Goal: Transaction & Acquisition: Subscribe to service/newsletter

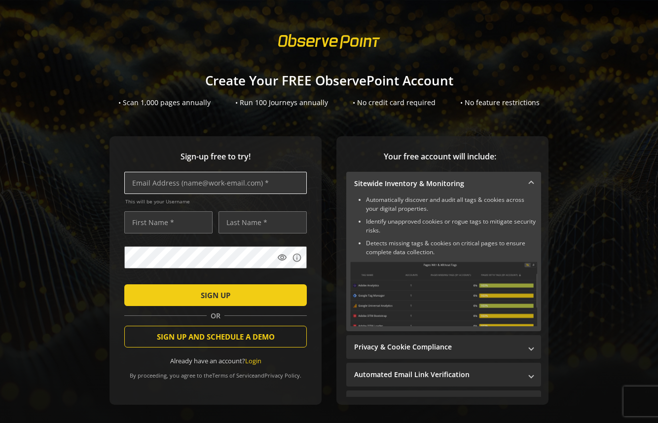
click at [259, 189] on input "text" at bounding box center [215, 183] width 183 height 22
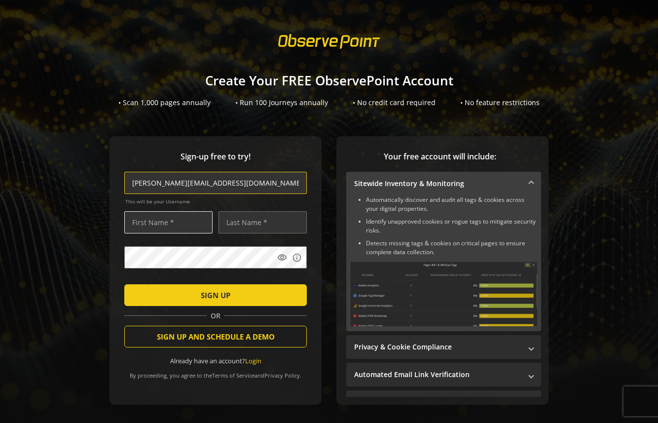
type input "[PERSON_NAME][EMAIL_ADDRESS][DOMAIN_NAME]"
click at [161, 230] on input "text" at bounding box center [168, 222] width 88 height 22
type input "[PERSON_NAME]"
type input "Bell"
click at [124, 244] on form "[PERSON_NAME][EMAIL_ADDRESS][DOMAIN_NAME] This will be your Username [PERSON_NA…" at bounding box center [215, 268] width 183 height 193
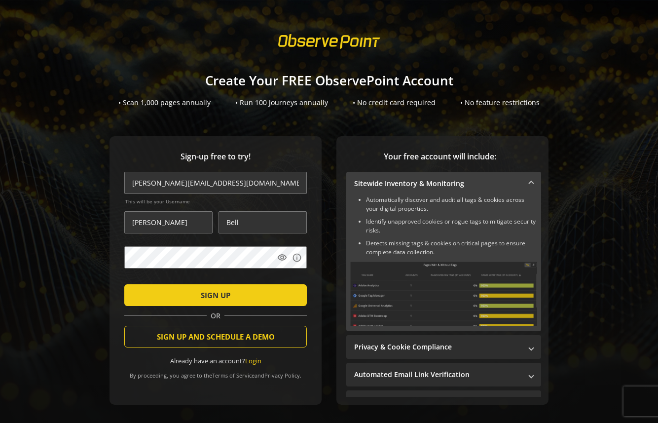
click at [375, 246] on li "Detects missing tags & cookies on critical pages to ensure complete data collec…" at bounding box center [451, 248] width 171 height 18
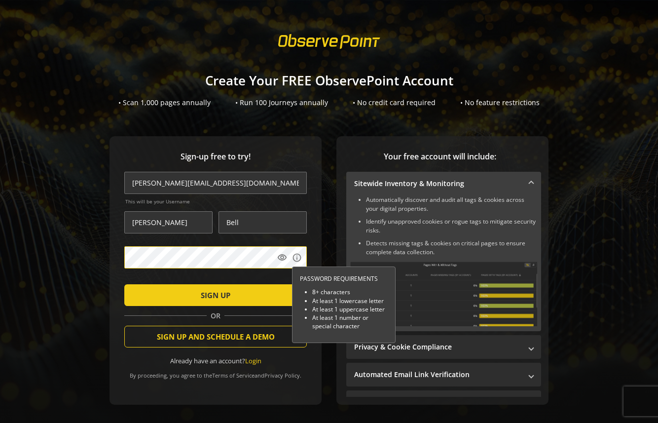
click at [86, 305] on div "Sign-up free to try! [PERSON_NAME][EMAIL_ADDRESS][DOMAIN_NAME] This will be you…" at bounding box center [329, 290] width 634 height 308
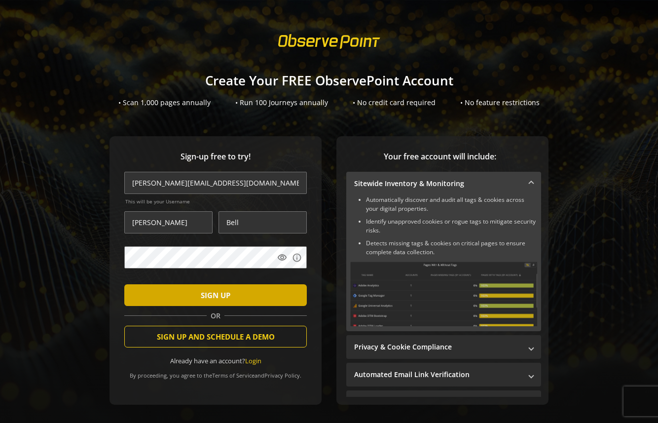
click at [177, 297] on span "submit" at bounding box center [215, 295] width 183 height 24
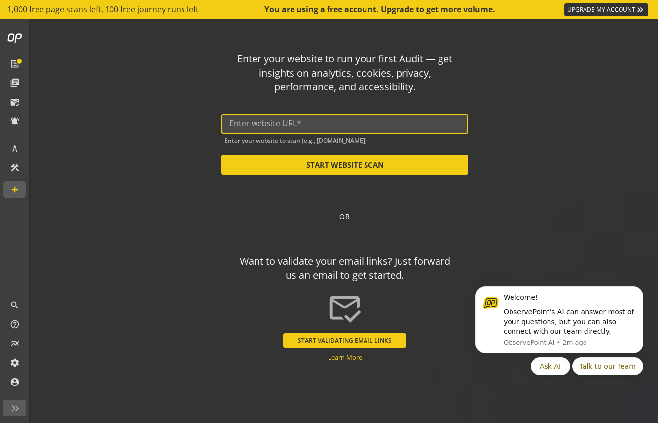
click at [265, 127] on input "text" at bounding box center [344, 123] width 231 height 9
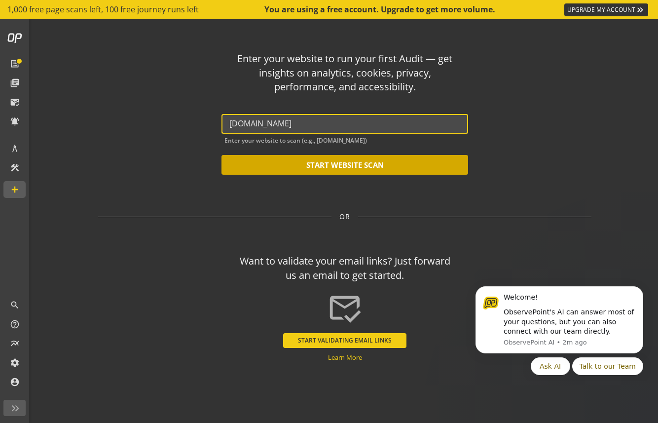
click at [273, 159] on button "START WEBSITE SCAN" at bounding box center [345, 165] width 247 height 20
type input "[URL][DOMAIN_NAME]"
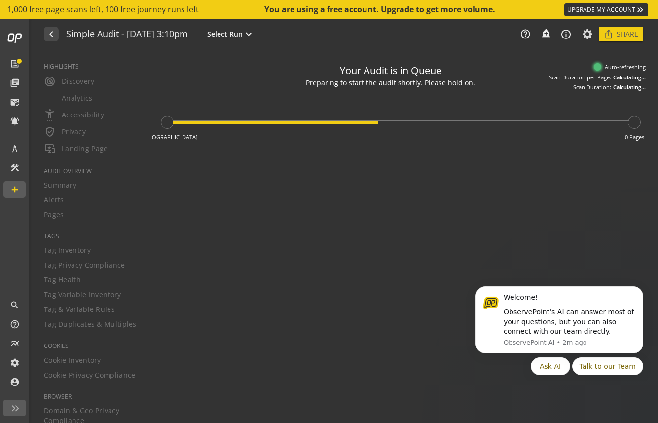
type textarea "Notes can include: -a description of what this audit is validating -changes in …"
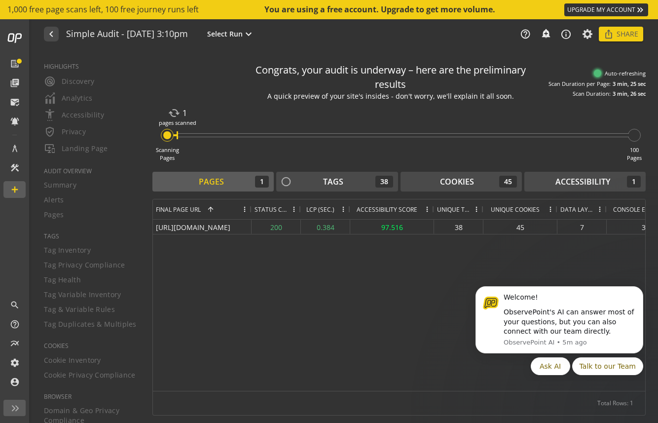
click at [346, 208] on span at bounding box center [343, 209] width 8 height 8
click at [570, 245] on div "[URL][DOMAIN_NAME] 200 0.384 97.516 38 45 7 3" at bounding box center [399, 305] width 492 height 171
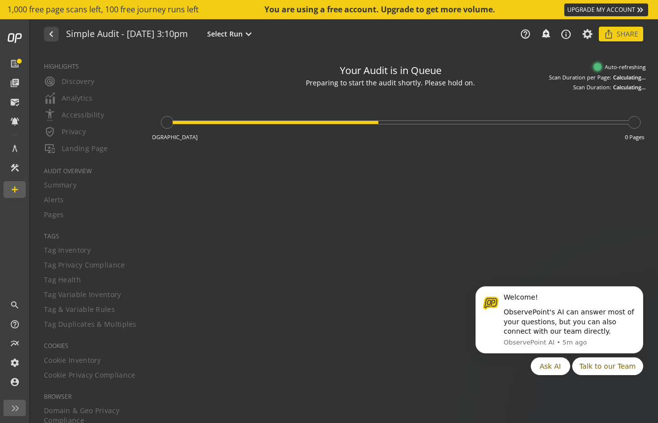
type textarea "Notes can include: -a description of what this audit is validating -changes in …"
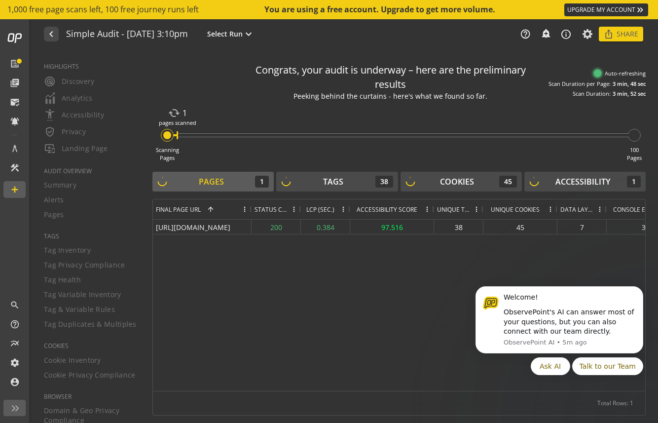
click at [468, 211] on span "Unique Tags" at bounding box center [453, 209] width 33 height 8
click at [420, 246] on div "[URL][DOMAIN_NAME] 200 0.384 97.516 38 45 7 3" at bounding box center [399, 305] width 492 height 171
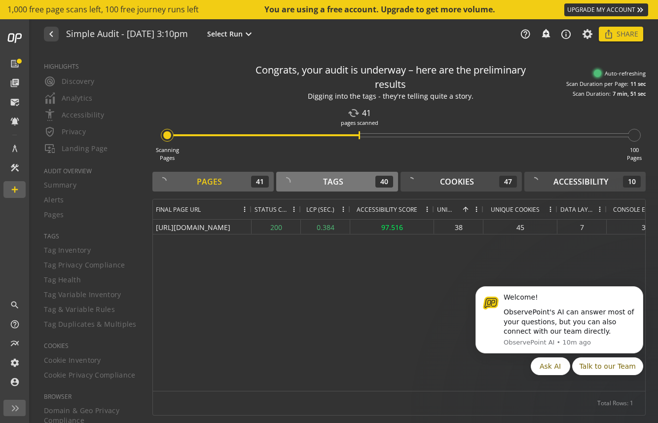
click at [363, 184] on div "Tags 40" at bounding box center [336, 182] width 111 height 12
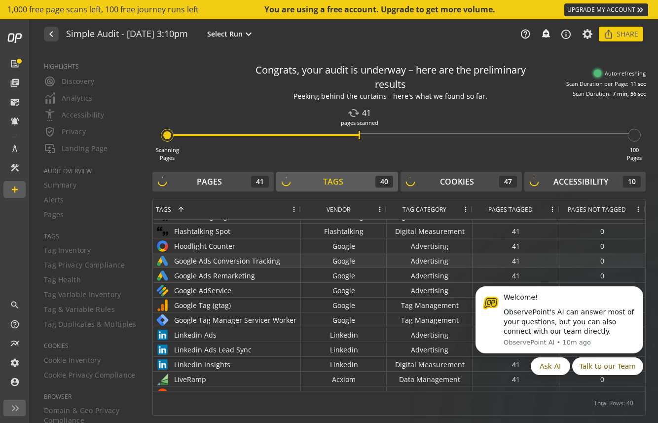
scroll to position [298, 0]
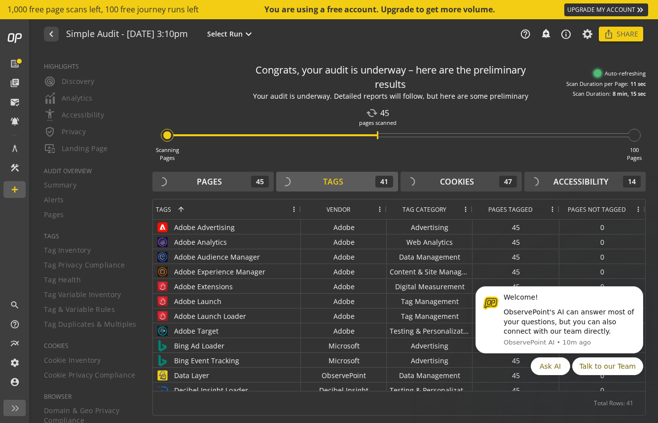
click at [358, 183] on div "Tags 41" at bounding box center [336, 182] width 111 height 12
click at [238, 185] on div "Pages 45" at bounding box center [212, 182] width 111 height 12
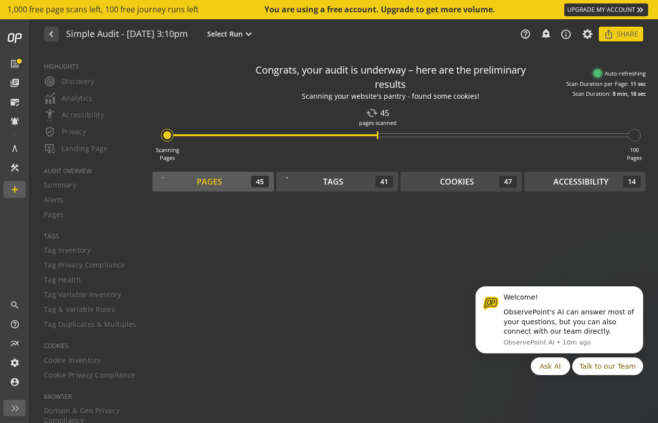
click at [232, 187] on button "Pages 45" at bounding box center [212, 182] width 121 height 20
click at [576, 190] on button "Accessibility 14" at bounding box center [584, 182] width 121 height 20
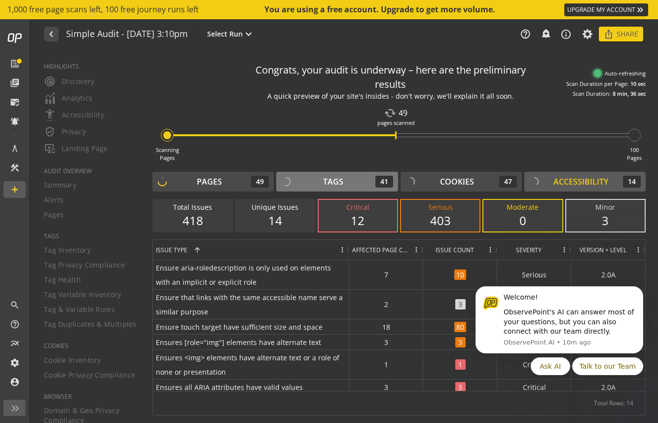
click at [349, 185] on div "Tags 41" at bounding box center [336, 182] width 111 height 12
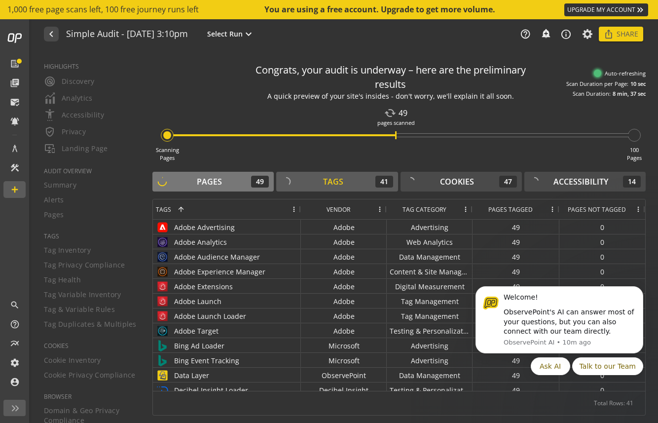
click at [223, 182] on div "Pages 49" at bounding box center [212, 182] width 111 height 12
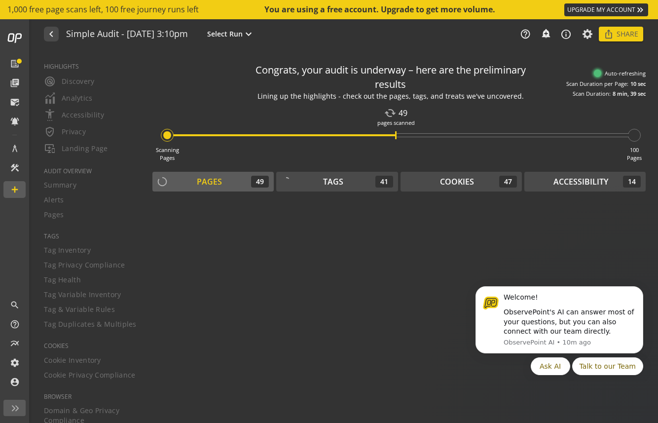
click at [233, 181] on div "Pages 49" at bounding box center [212, 182] width 111 height 12
click at [555, 179] on div "Accessibility" at bounding box center [581, 181] width 55 height 11
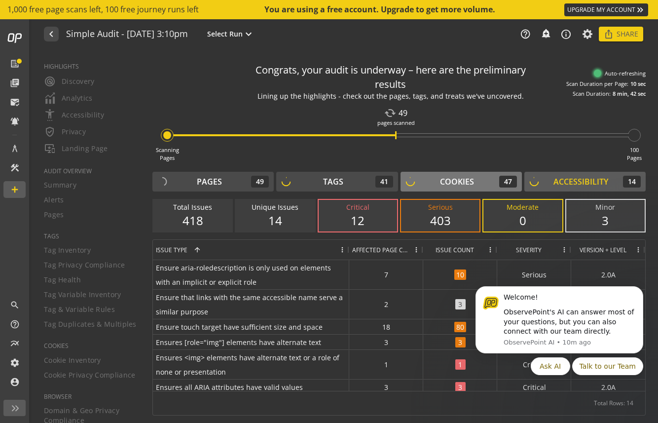
click at [486, 185] on div "Cookies 47" at bounding box center [461, 182] width 111 height 12
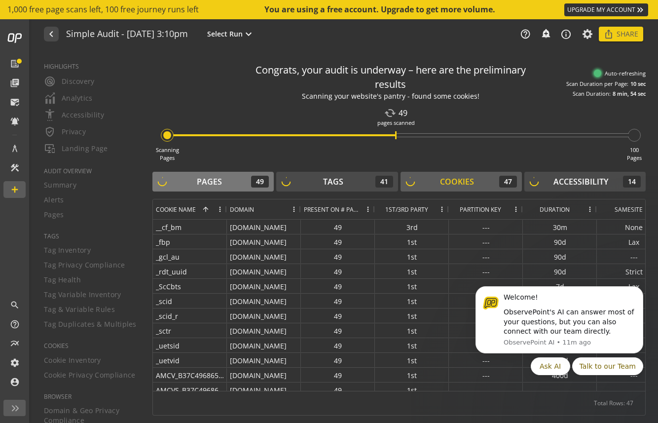
click at [238, 186] on div "Pages 49" at bounding box center [212, 182] width 111 height 12
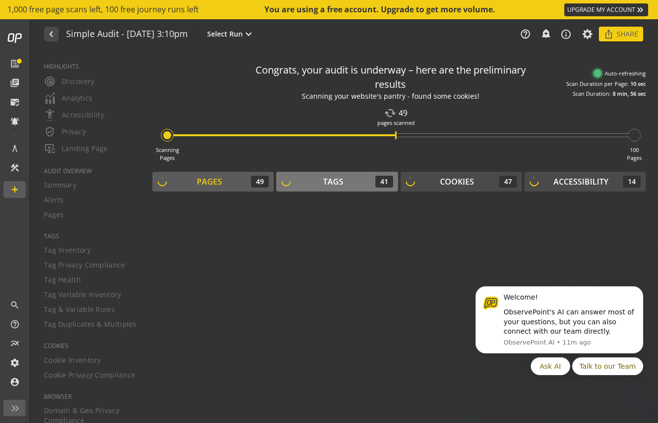
click at [346, 187] on button "Tags 41" at bounding box center [336, 182] width 121 height 20
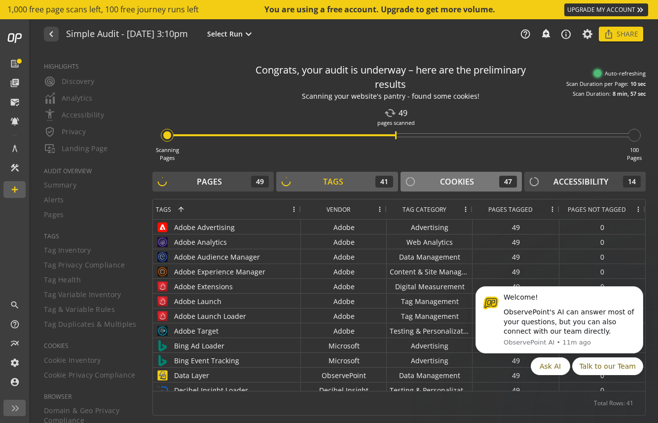
click at [445, 184] on div "Cookies" at bounding box center [457, 181] width 34 height 11
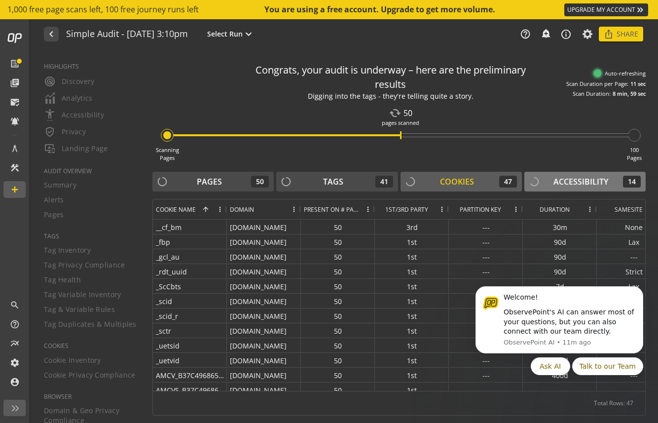
click at [554, 183] on div "Accessibility 14" at bounding box center [584, 182] width 111 height 12
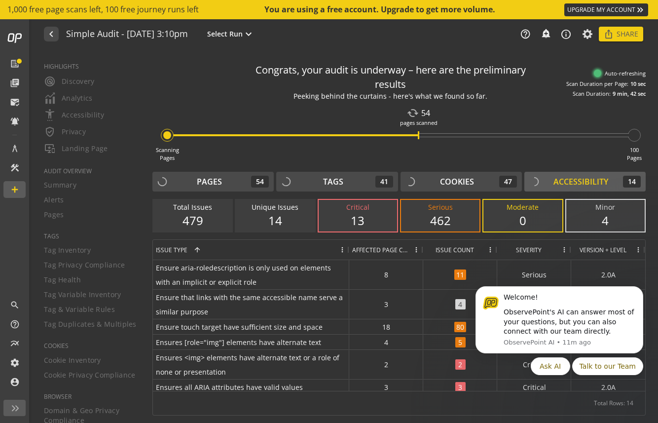
click at [208, 224] on div "479" at bounding box center [192, 220] width 59 height 17
click at [197, 220] on div "479" at bounding box center [192, 220] width 59 height 17
click at [242, 180] on div "Pages 54" at bounding box center [212, 182] width 111 height 12
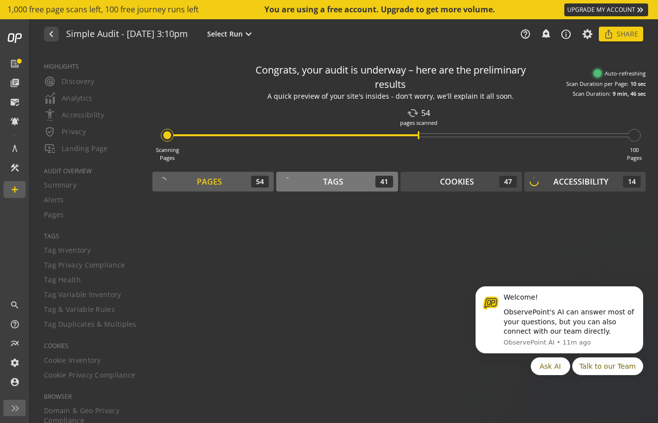
click at [299, 183] on div "Tags 41" at bounding box center [336, 182] width 111 height 12
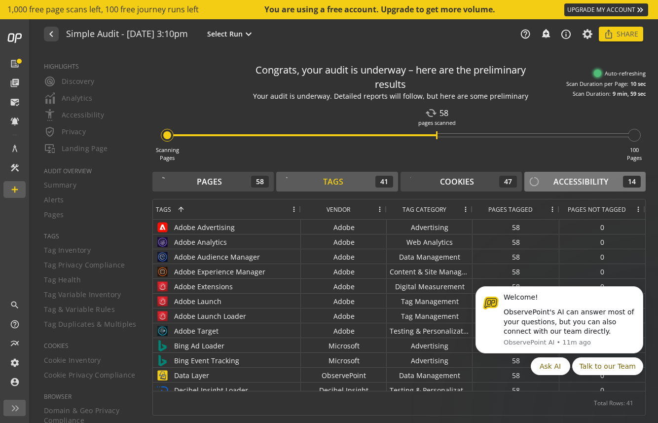
click at [531, 184] on circle at bounding box center [533, 181] width 11 height 11
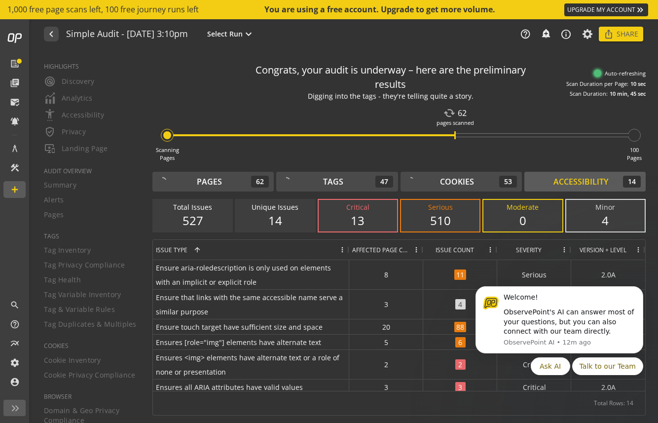
click at [449, 133] on div "Scanning Pages cached 62 pages scanned 100 Pages" at bounding box center [398, 133] width 493 height 58
click at [228, 185] on div "Pages 62" at bounding box center [212, 182] width 111 height 12
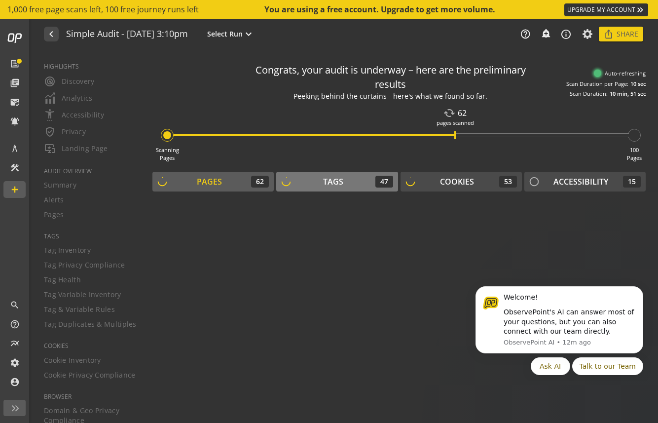
click at [310, 182] on div "Tags 47" at bounding box center [336, 182] width 111 height 12
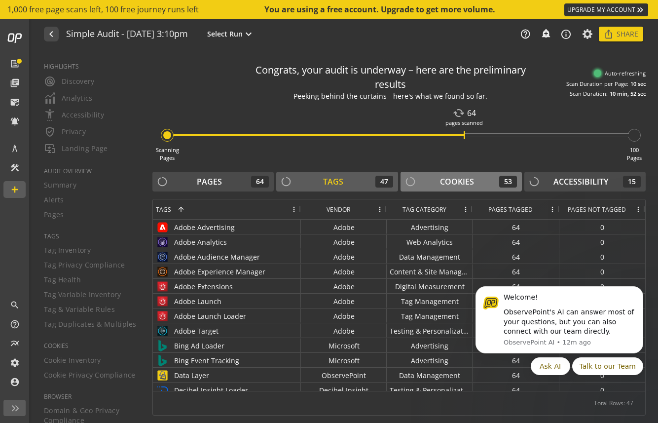
click at [451, 182] on div "Cookies" at bounding box center [457, 181] width 34 height 11
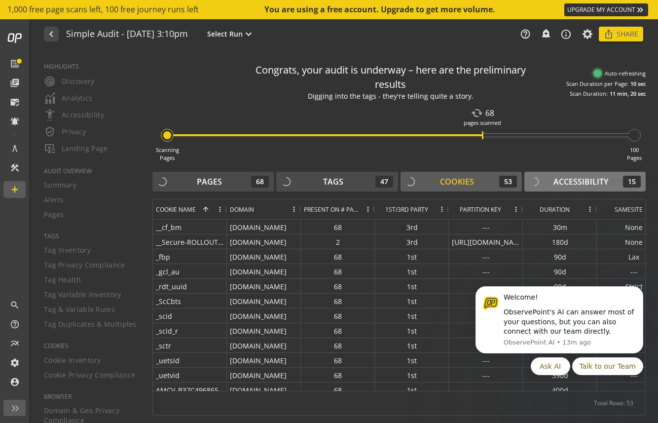
click at [547, 188] on button "Accessibility 15" at bounding box center [584, 182] width 121 height 20
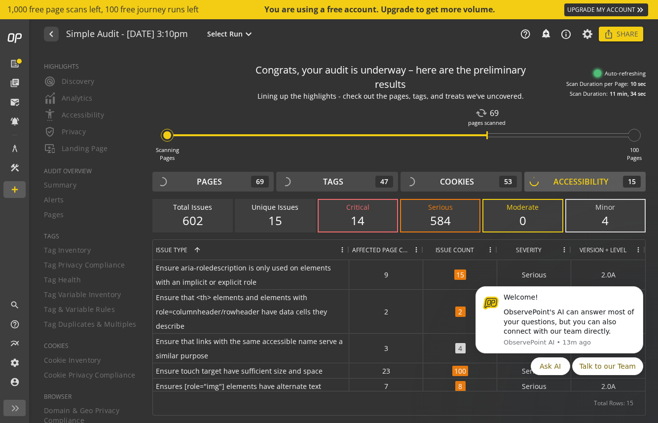
click at [224, 222] on div "Total Issues 602" at bounding box center [192, 216] width 80 height 34
click at [214, 179] on div "Pages" at bounding box center [209, 181] width 25 height 11
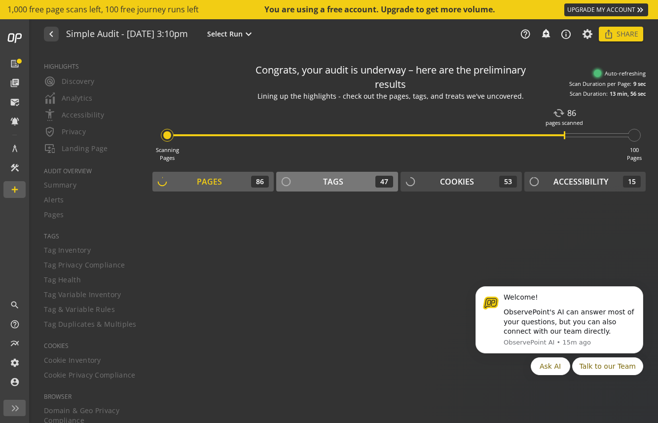
click at [352, 179] on div "Tags 47" at bounding box center [336, 182] width 111 height 12
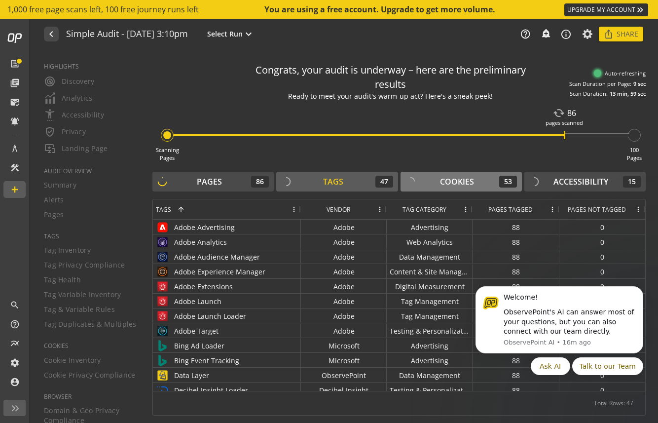
click at [479, 184] on div "Cookies 53" at bounding box center [461, 182] width 111 height 12
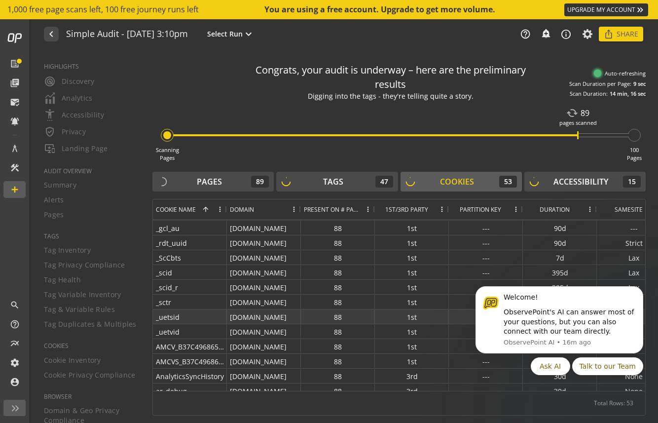
scroll to position [89, 0]
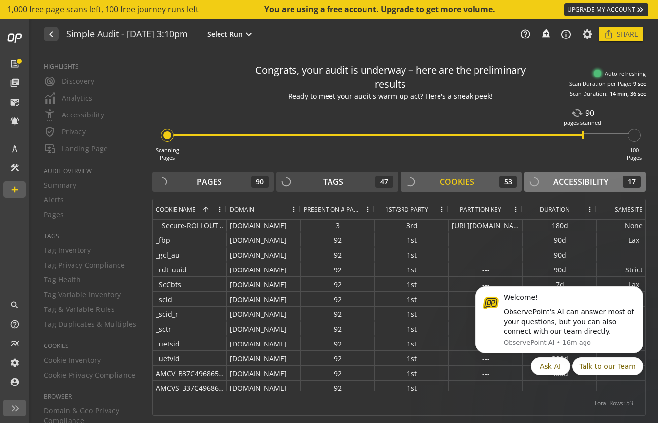
click at [545, 182] on div "Accessibility 17" at bounding box center [584, 182] width 111 height 12
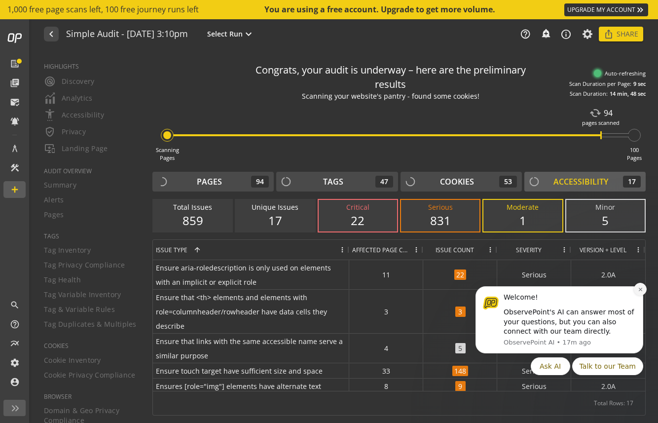
click at [638, 291] on icon "Dismiss notification" at bounding box center [640, 289] width 5 height 5
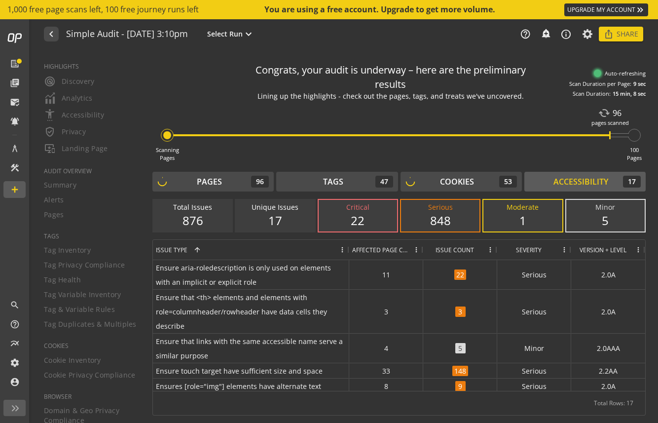
click at [518, 217] on div "1" at bounding box center [522, 220] width 59 height 17
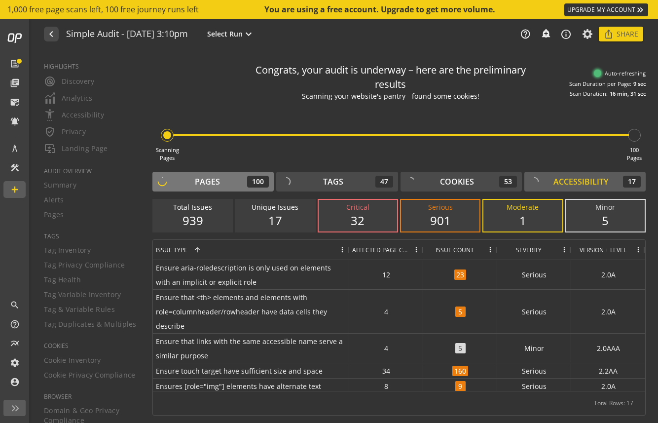
click at [208, 185] on div "Pages" at bounding box center [207, 181] width 25 height 11
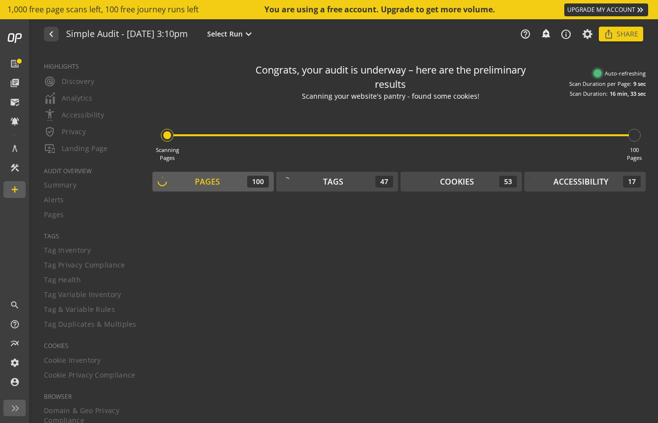
click at [253, 179] on div "100" at bounding box center [258, 182] width 22 height 12
click at [274, 136] on div at bounding box center [401, 135] width 455 height 2
click at [549, 187] on button "Accessibility 17" at bounding box center [584, 182] width 121 height 20
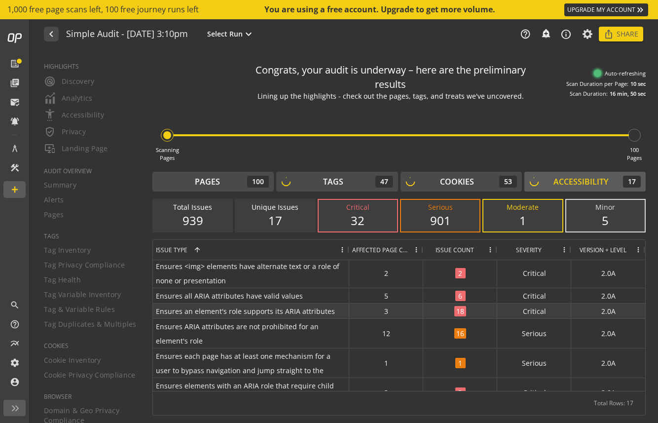
scroll to position [143, 0]
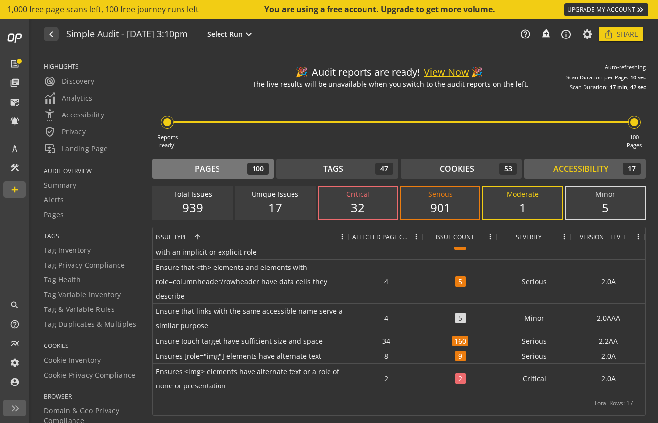
click at [250, 160] on button "Pages 100" at bounding box center [212, 169] width 121 height 20
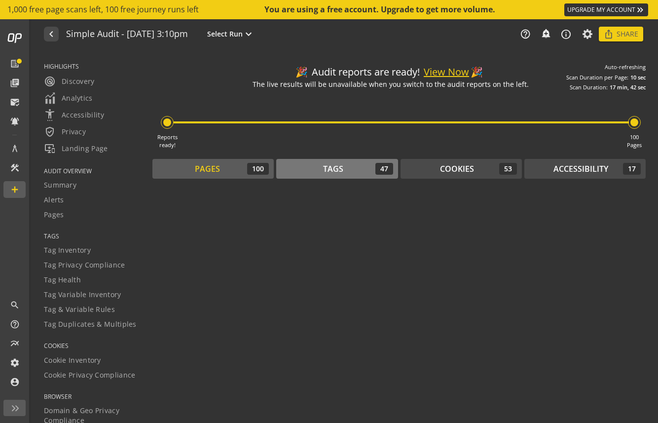
click at [338, 167] on div "Tags" at bounding box center [333, 168] width 20 height 11
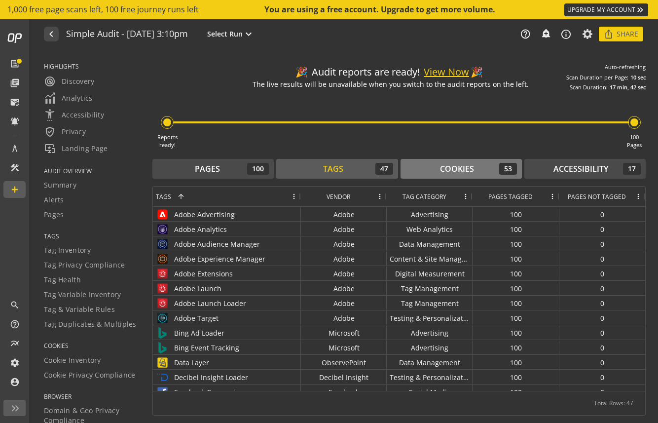
click at [449, 171] on div "Cookies" at bounding box center [457, 168] width 34 height 11
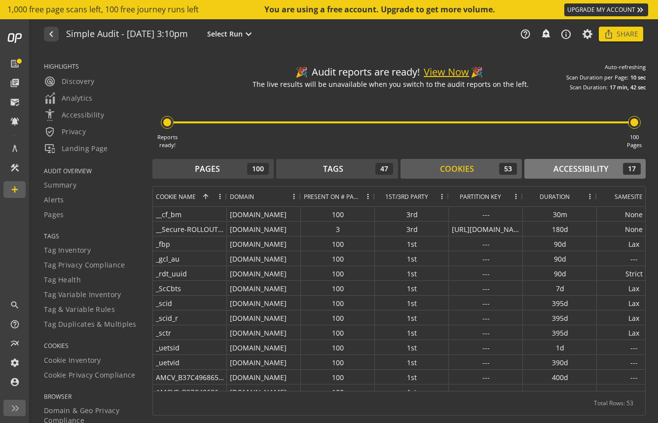
click at [564, 168] on div "Accessibility" at bounding box center [581, 168] width 55 height 11
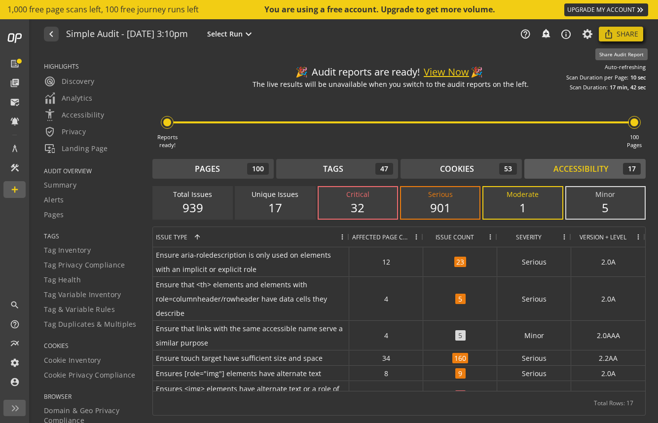
click at [622, 35] on span "Share" at bounding box center [628, 34] width 22 height 18
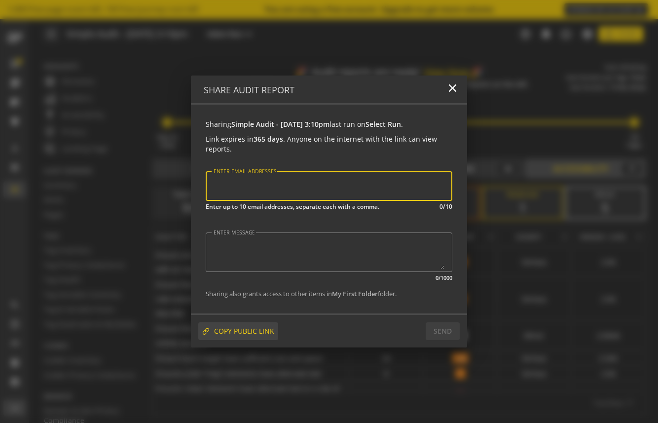
click at [243, 334] on span "COPY PUBLIC LINK" at bounding box center [244, 331] width 60 height 18
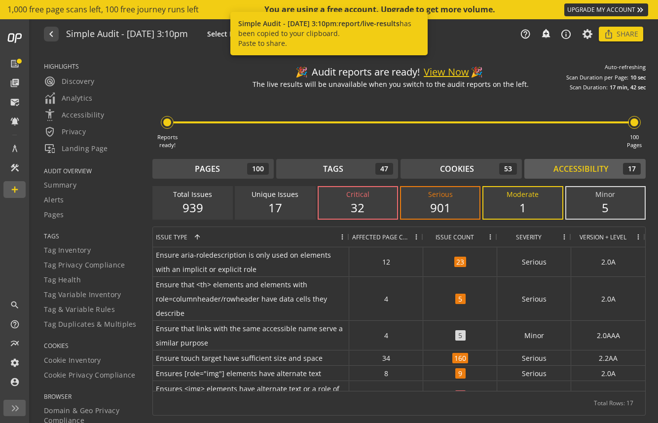
click at [107, 34] on h1 "Simple Audit - [DATE] 3:10pm" at bounding box center [127, 34] width 122 height 10
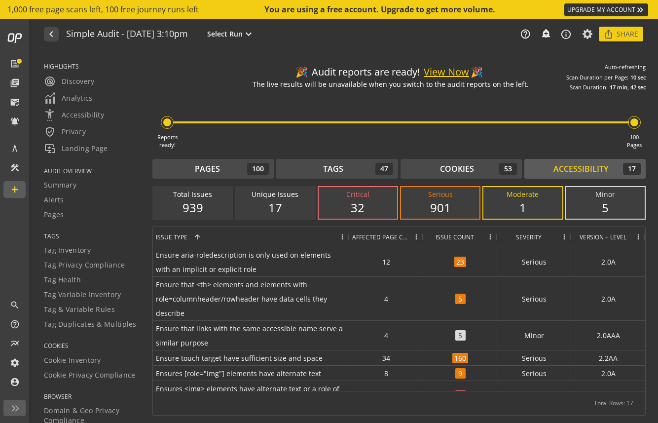
click at [107, 34] on h1 "Simple Audit - [DATE] 3:10pm" at bounding box center [127, 34] width 122 height 10
click at [626, 38] on span "Share" at bounding box center [628, 34] width 22 height 18
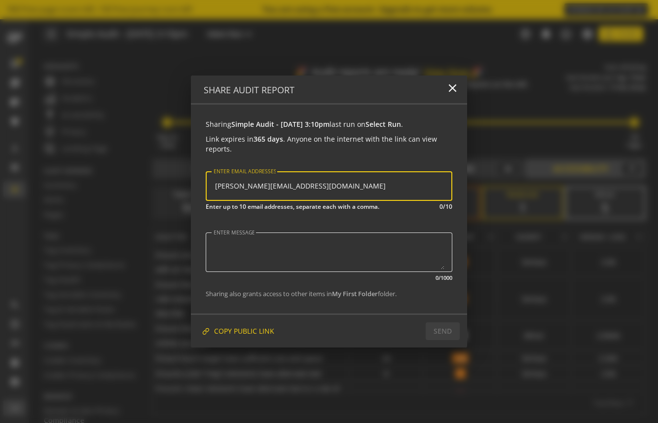
type input "[PERSON_NAME][EMAIL_ADDRESS][DOMAIN_NAME]"
click at [242, 266] on textarea "ENTER MESSAGE" at bounding box center [329, 252] width 231 height 35
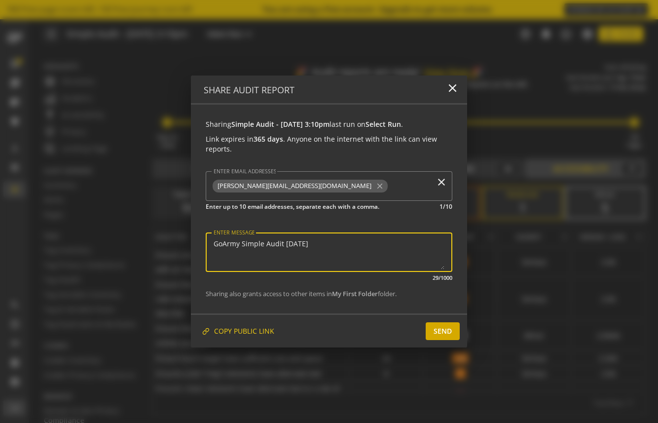
type textarea "GoArmy Simple Audit [DATE]"
click at [448, 340] on span "SEND" at bounding box center [443, 331] width 18 height 18
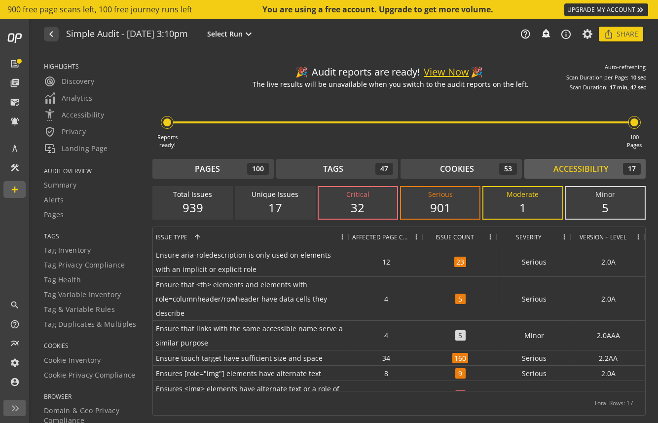
click at [458, 70] on button "View Now" at bounding box center [446, 72] width 45 height 14
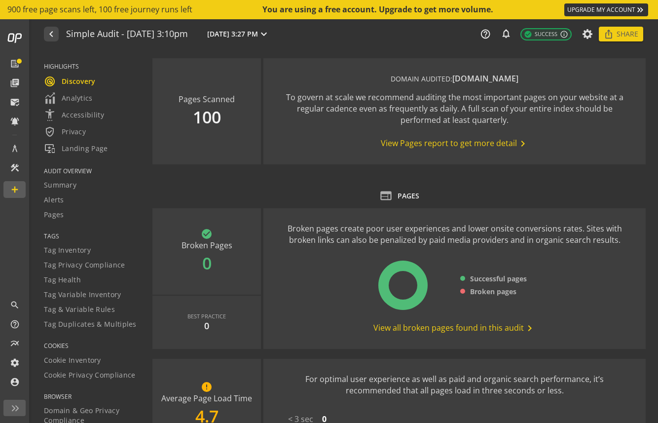
click at [490, 142] on span "View Pages report to get more detail chevron_right" at bounding box center [455, 144] width 148 height 12
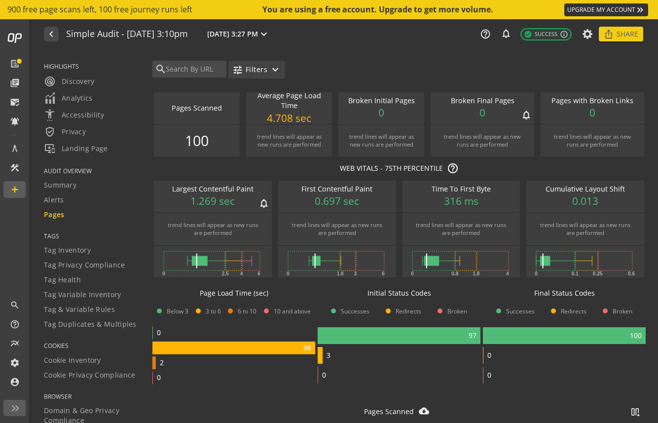
click at [270, 71] on mat-icon "expand_more" at bounding box center [275, 70] width 12 height 12
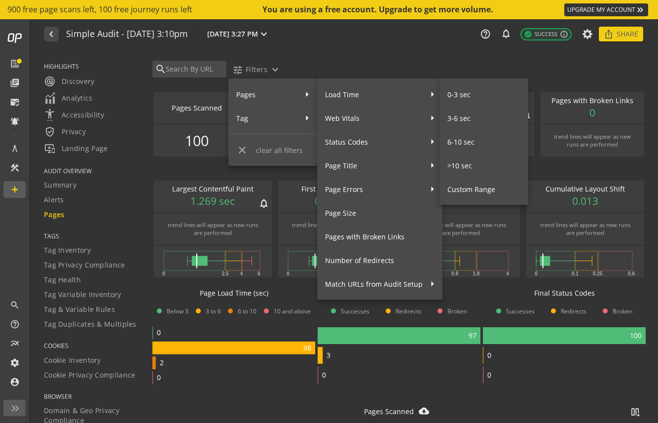
click at [605, 42] on div at bounding box center [329, 211] width 658 height 423
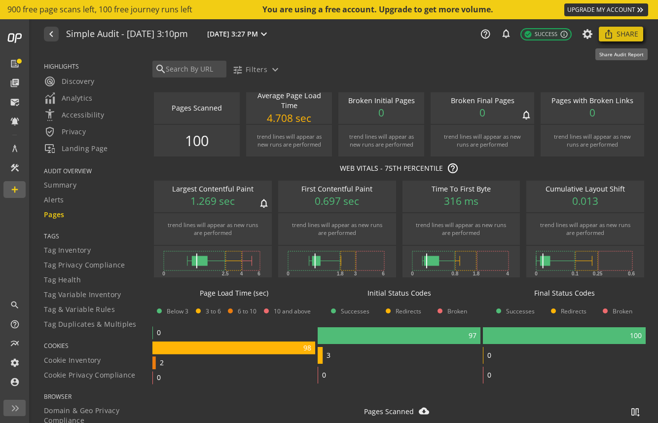
click at [606, 40] on span at bounding box center [621, 34] width 44 height 24
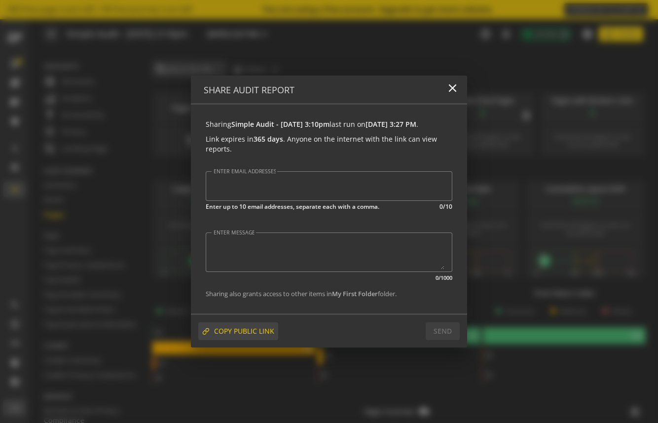
click at [263, 334] on span "COPY PUBLIC LINK" at bounding box center [244, 331] width 60 height 18
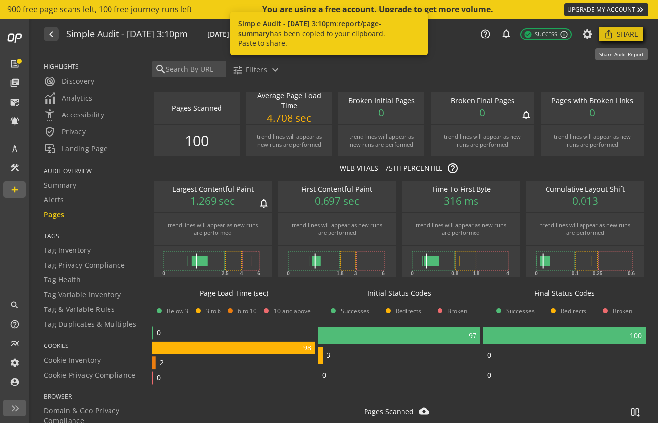
click at [632, 36] on span "Share" at bounding box center [628, 34] width 22 height 18
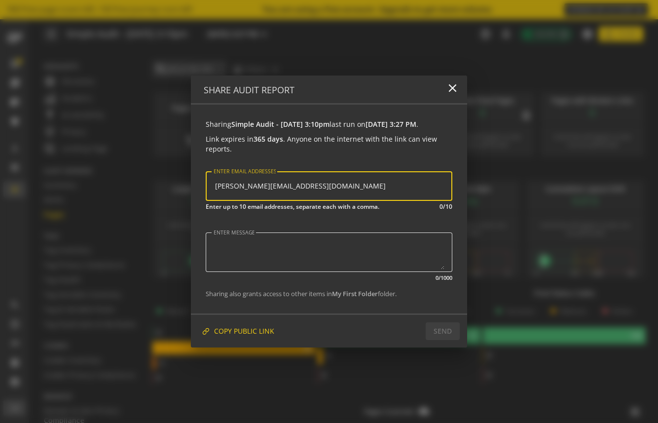
type input "[PERSON_NAME][EMAIL_ADDRESS][DOMAIN_NAME]"
click at [332, 250] on textarea "ENTER MESSAGE" at bounding box center [329, 252] width 231 height 35
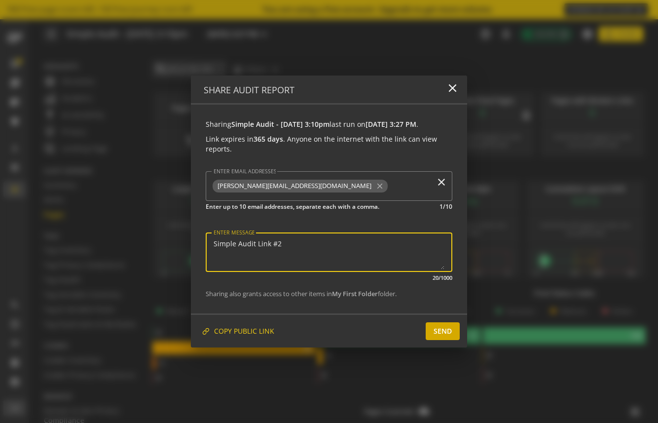
type textarea "Simple Audit Link #2"
click at [434, 337] on span "SEND" at bounding box center [443, 331] width 18 height 18
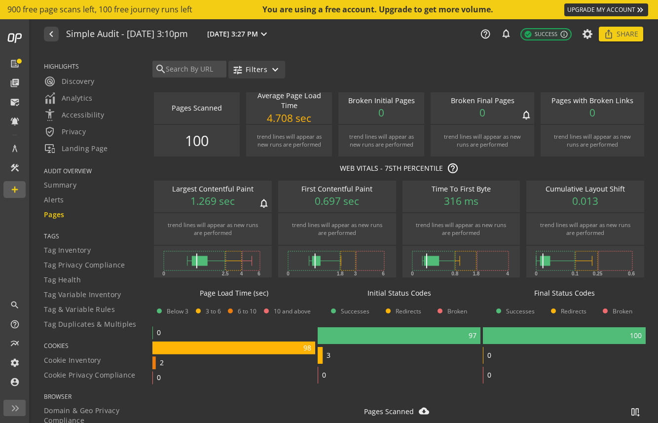
click at [269, 68] on mat-icon "expand_more" at bounding box center [275, 70] width 12 height 12
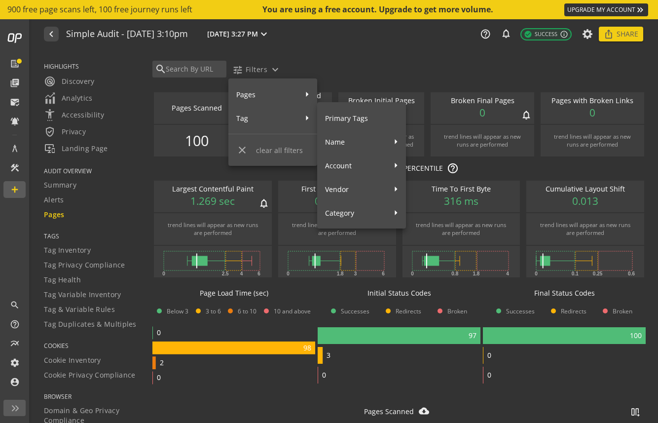
click at [342, 117] on span "Primary Tags" at bounding box center [361, 118] width 73 height 17
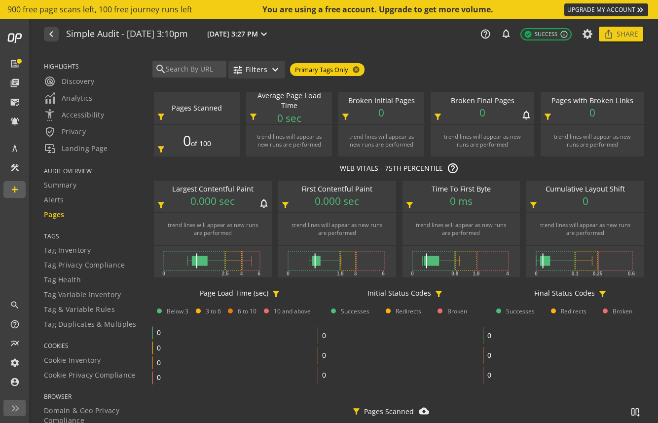
click at [271, 72] on mat-icon "expand_more" at bounding box center [275, 70] width 12 height 12
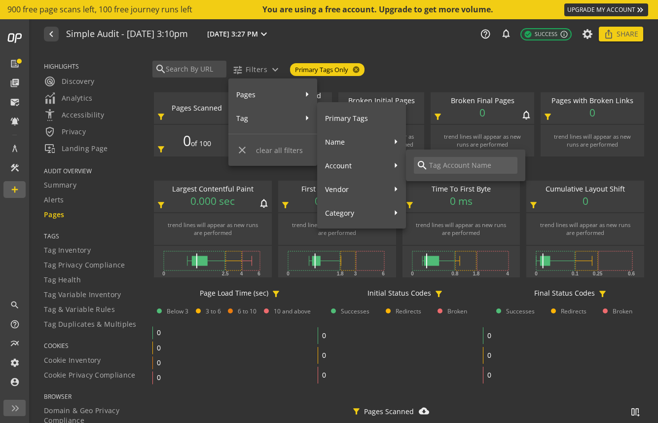
click at [369, 162] on span "Account" at bounding box center [355, 165] width 61 height 17
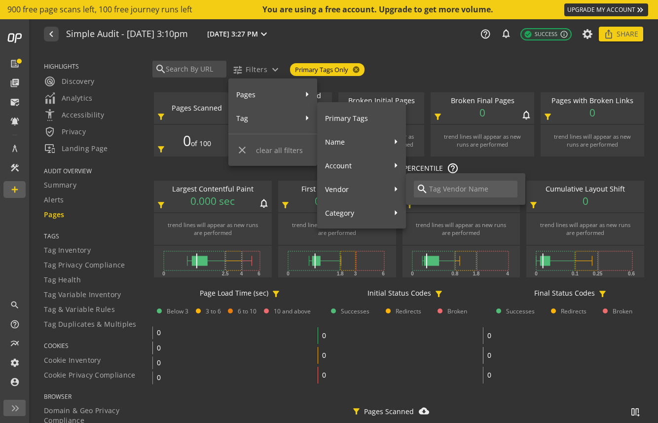
click at [364, 186] on span "Vendor" at bounding box center [355, 189] width 61 height 17
click at [429, 186] on input at bounding box center [471, 189] width 87 height 11
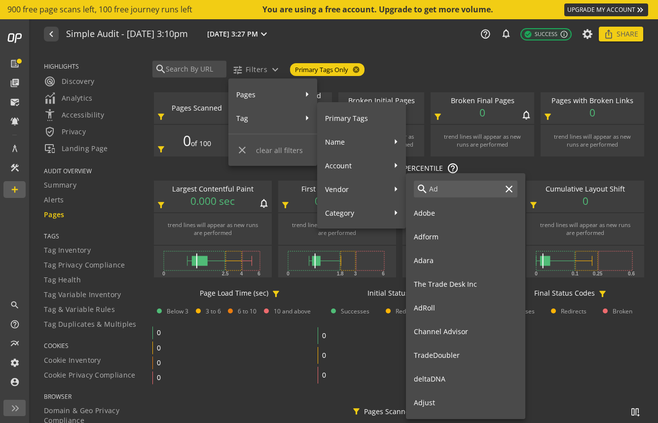
type input "Ad"
click at [432, 204] on span "Adobe" at bounding box center [466, 212] width 104 height 17
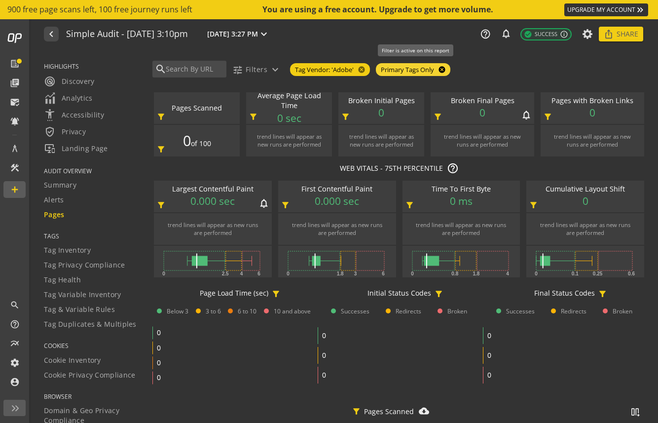
click at [445, 68] on mat-icon "cancel" at bounding box center [441, 70] width 14 height 8
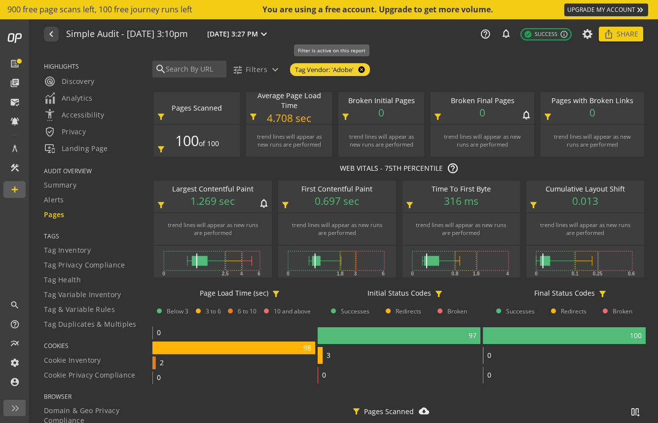
click at [358, 67] on mat-icon "cancel" at bounding box center [361, 70] width 14 height 8
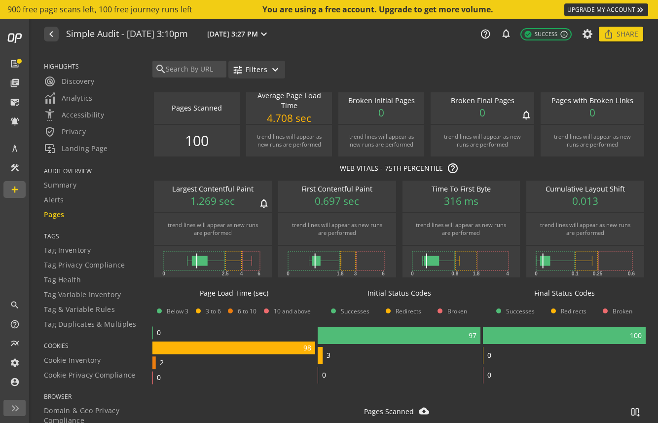
click at [266, 73] on span "Filters" at bounding box center [257, 70] width 22 height 18
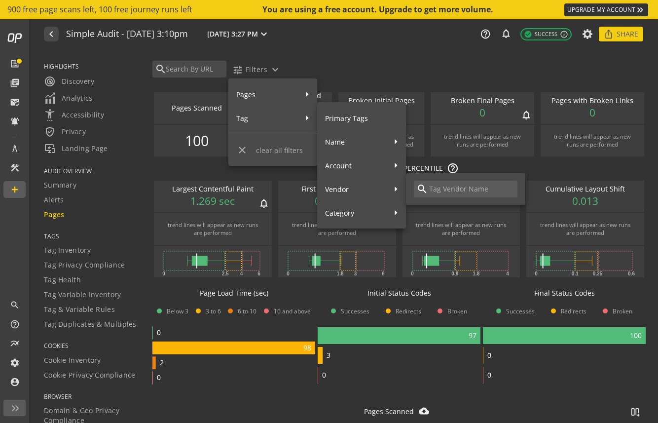
click at [431, 188] on input at bounding box center [471, 189] width 87 height 11
type input "Teali"
click at [427, 208] on span "Tealium" at bounding box center [466, 212] width 104 height 17
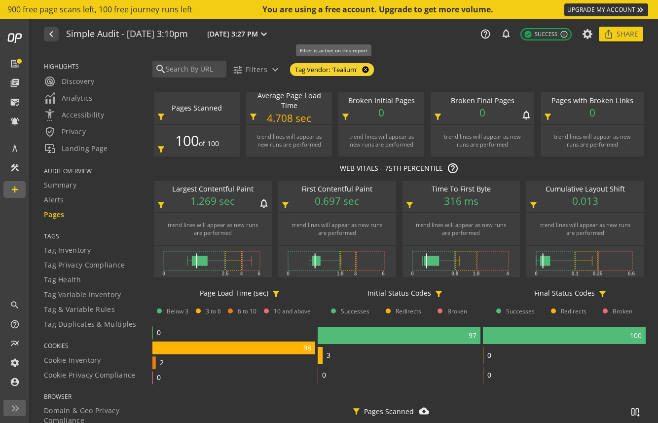
click at [365, 69] on mat-icon "cancel" at bounding box center [365, 70] width 14 height 8
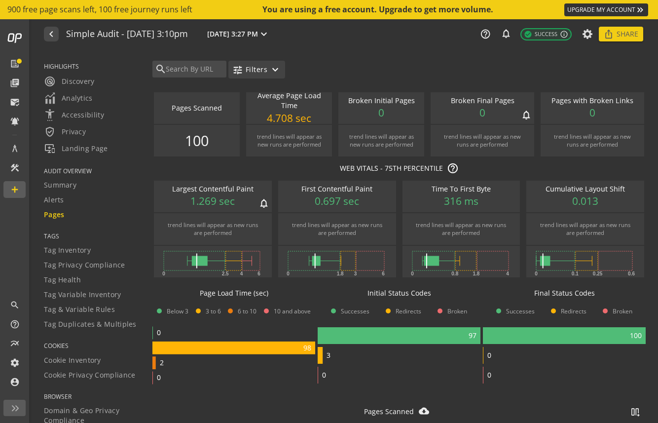
click at [267, 75] on span "button" at bounding box center [256, 70] width 57 height 24
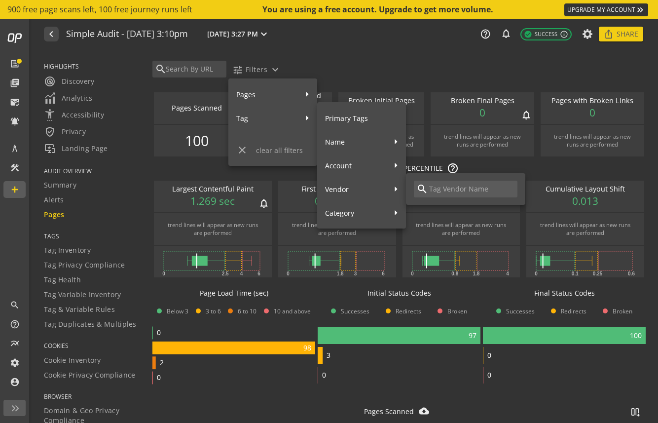
click at [396, 194] on button "Vendor" at bounding box center [361, 189] width 89 height 24
click at [442, 190] on input at bounding box center [471, 189] width 87 height 11
type input "V"
type input "Adob"
click at [438, 212] on span "Adobe" at bounding box center [466, 212] width 104 height 17
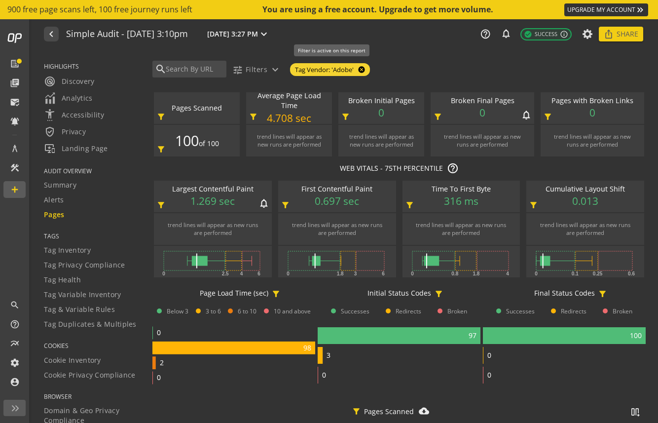
click at [365, 71] on mat-icon "cancel" at bounding box center [361, 70] width 14 height 8
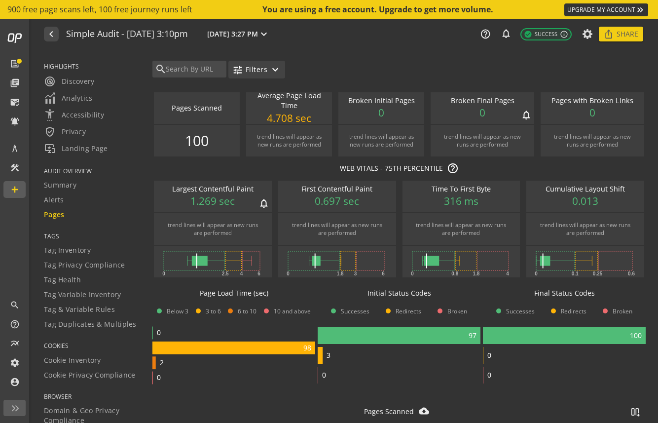
click at [270, 74] on mat-icon "expand_more" at bounding box center [275, 70] width 12 height 12
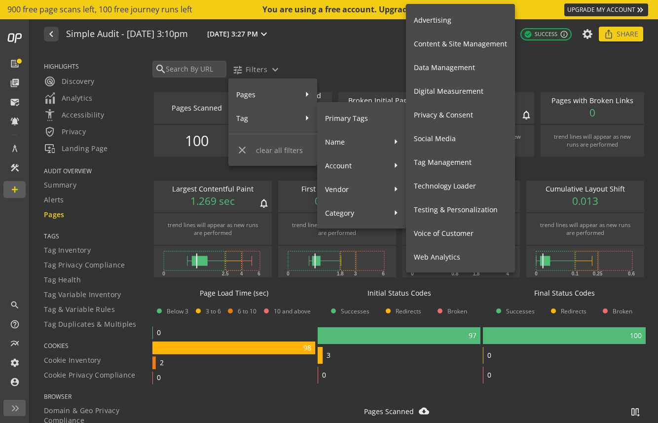
click at [447, 64] on span "Data Management" at bounding box center [460, 67] width 93 height 17
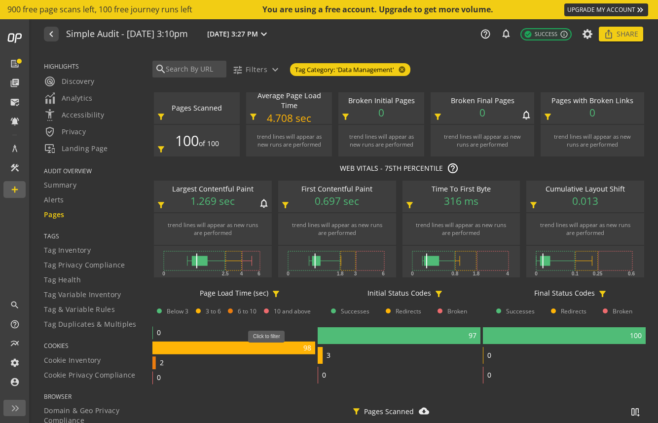
click at [270, 348] on rect at bounding box center [233, 347] width 163 height 13
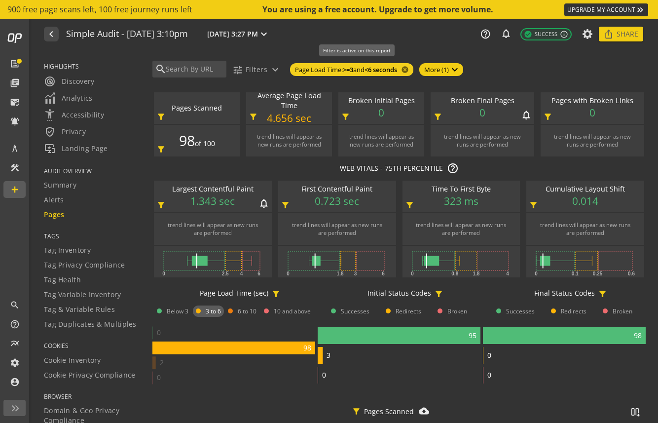
click at [411, 65] on span "cancel" at bounding box center [404, 69] width 14 height 11
click at [411, 66] on mat-icon "cancel" at bounding box center [404, 70] width 14 height 8
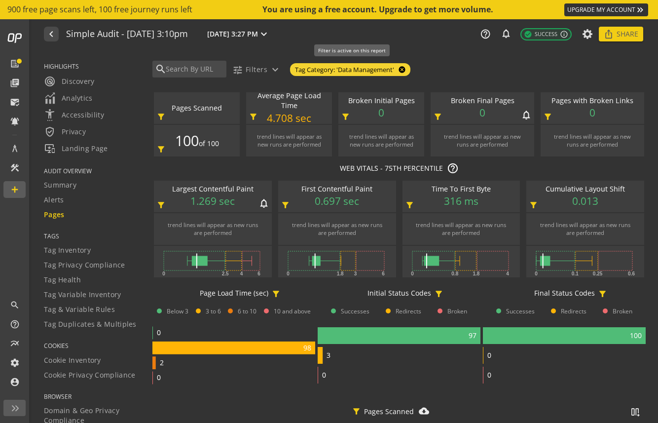
click at [407, 69] on mat-icon "cancel" at bounding box center [401, 70] width 14 height 8
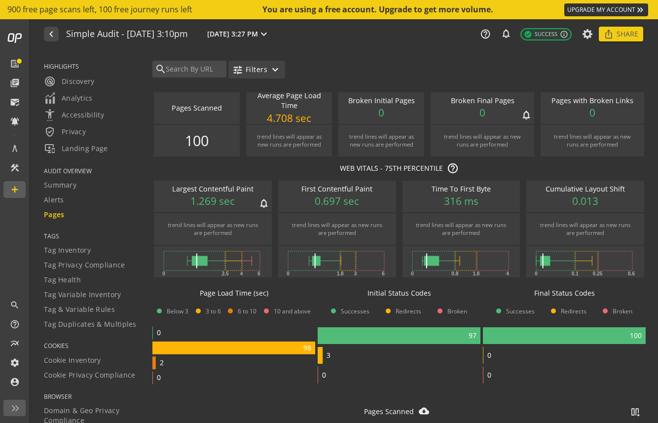
click at [280, 70] on mat-icon "expand_more" at bounding box center [275, 70] width 12 height 12
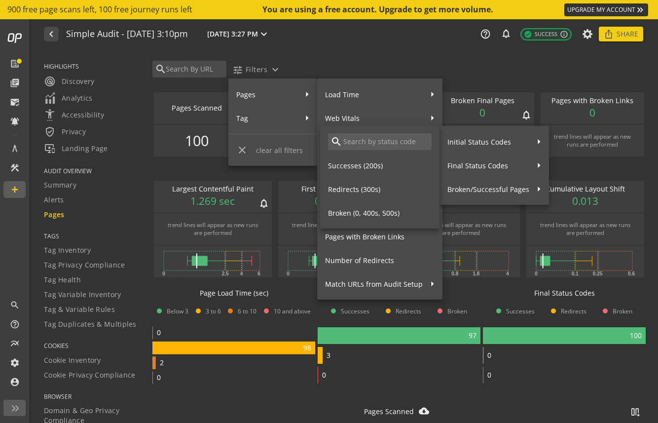
click at [468, 140] on span "Initial Status Codes" at bounding box center [488, 141] width 82 height 17
click at [382, 166] on span "Successes (200s)" at bounding box center [380, 165] width 104 height 17
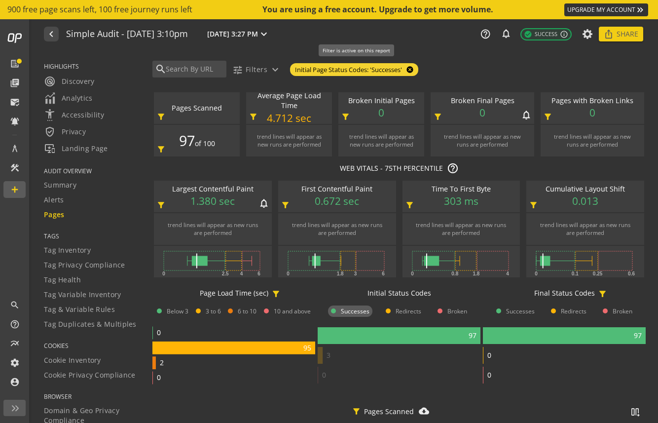
click at [412, 67] on mat-icon "cancel" at bounding box center [409, 70] width 14 height 8
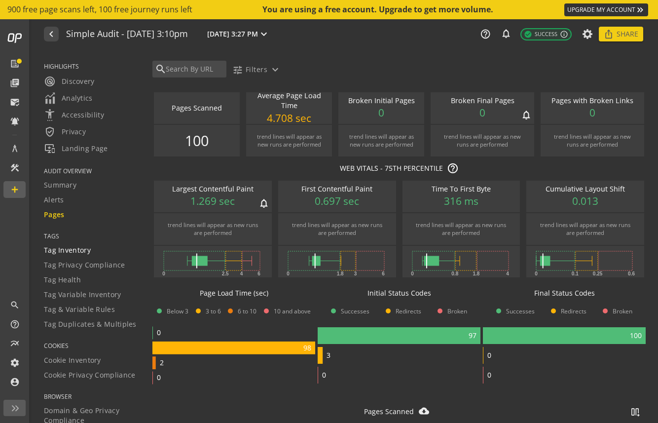
click at [80, 254] on span "Tag Inventory" at bounding box center [67, 250] width 47 height 10
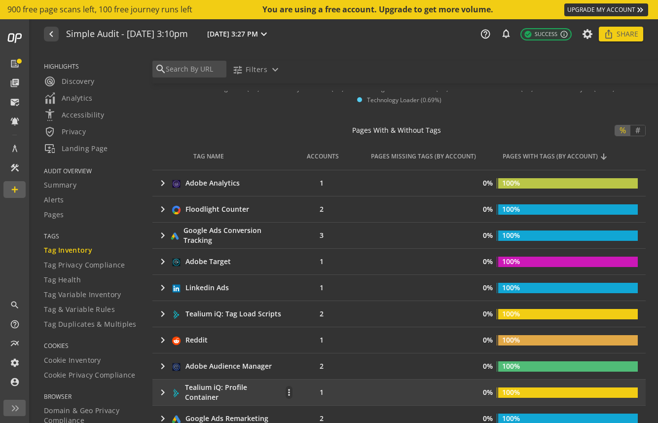
scroll to position [160, 0]
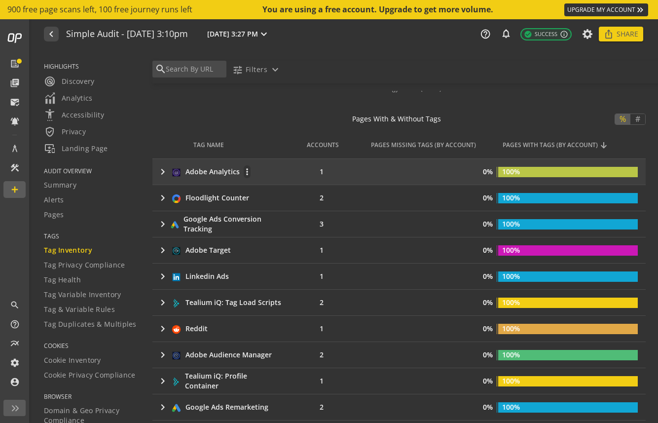
click at [165, 173] on mat-icon "keyboard_arrow_right" at bounding box center [163, 172] width 12 height 12
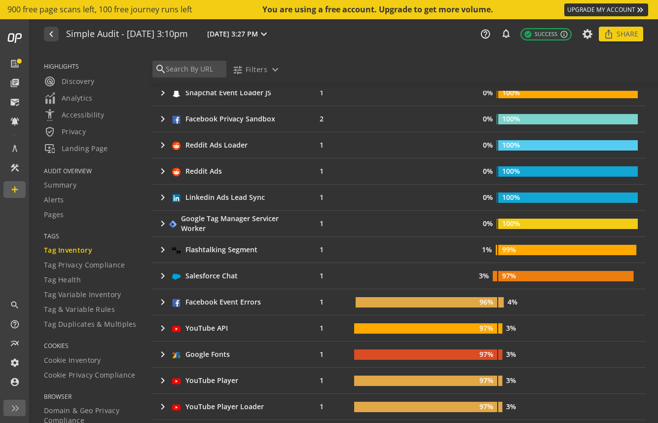
scroll to position [1063, 0]
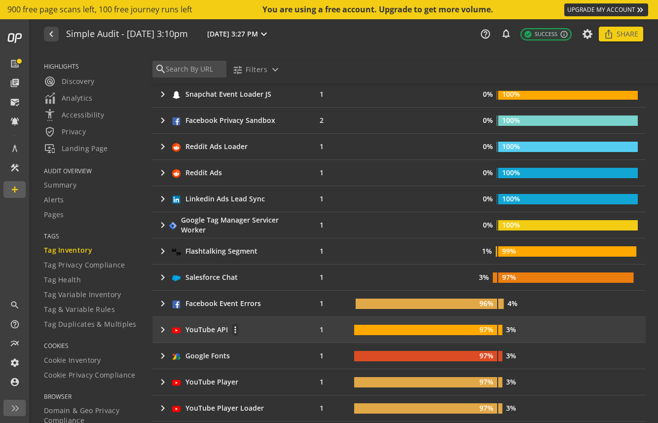
click at [162, 330] on mat-icon "keyboard_arrow_right" at bounding box center [163, 330] width 12 height 12
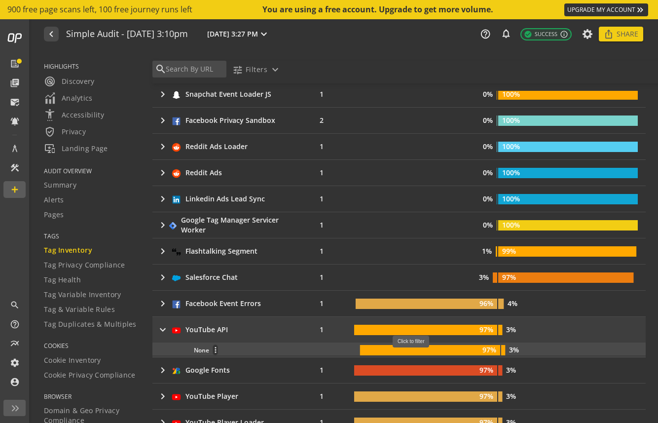
click at [415, 353] on rect at bounding box center [430, 350] width 140 height 10
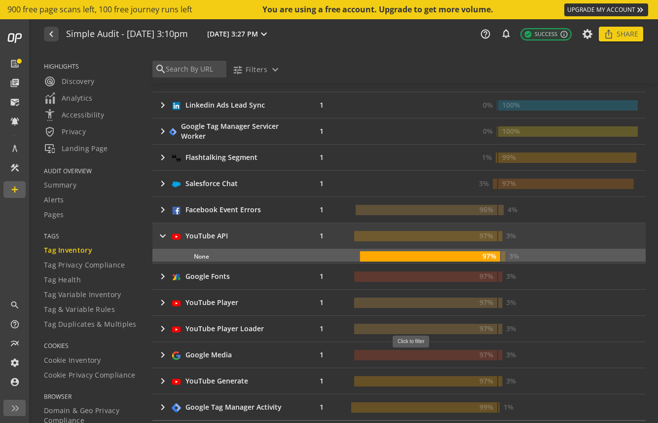
scroll to position [1148, 0]
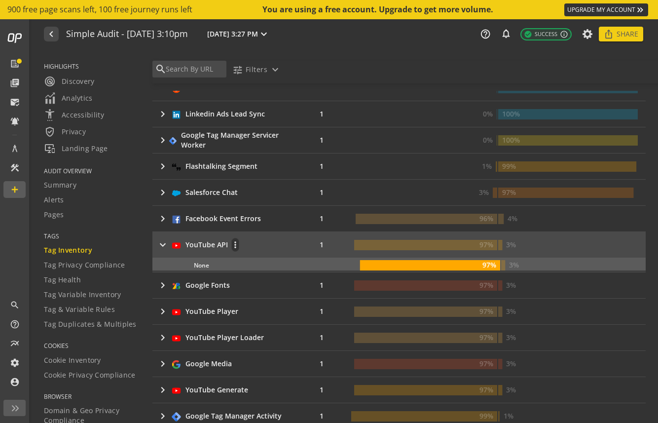
click at [163, 246] on mat-icon "keyboard_arrow_right" at bounding box center [163, 245] width 12 height 12
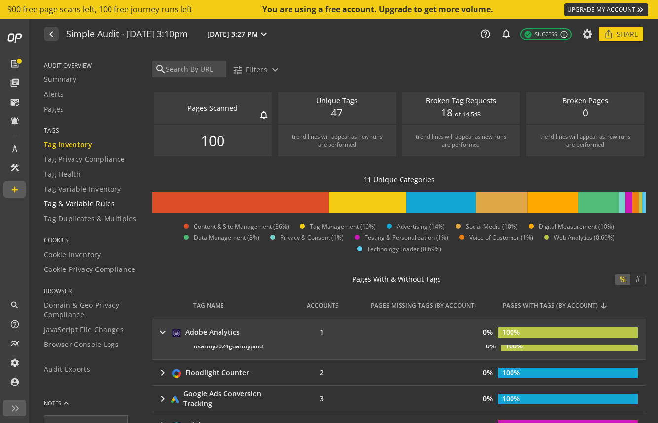
scroll to position [104, 0]
click at [100, 260] on span "Cookie Inventory" at bounding box center [72, 256] width 57 height 10
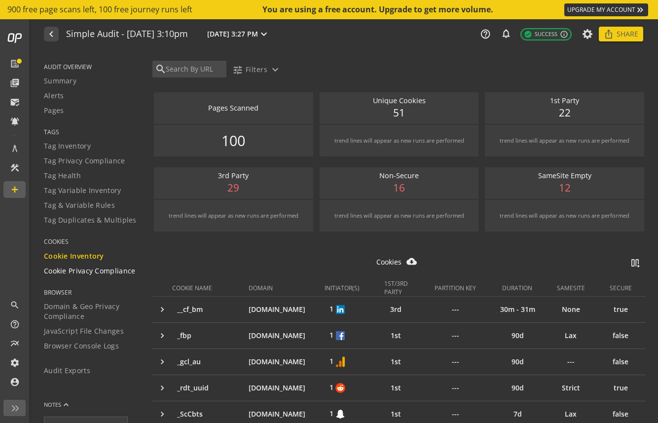
click at [104, 272] on span "Cookie Privacy Compliance" at bounding box center [90, 271] width 92 height 10
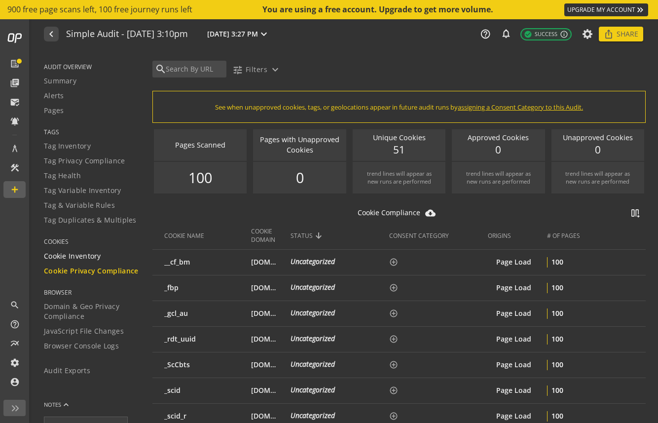
click at [105, 254] on div "Cookie Inventory" at bounding box center [92, 256] width 96 height 10
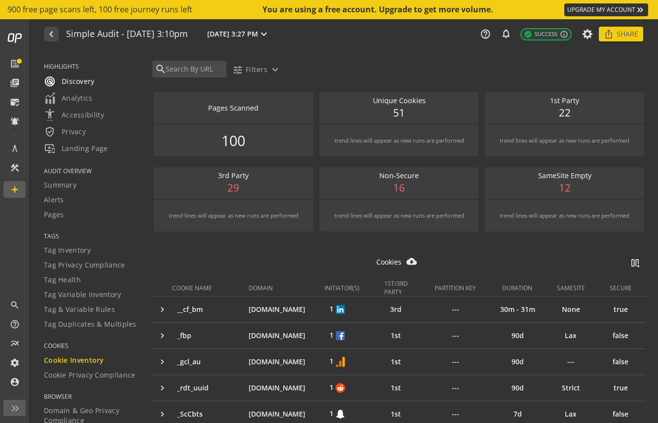
click at [108, 86] on div "radar Discovery" at bounding box center [92, 81] width 96 height 12
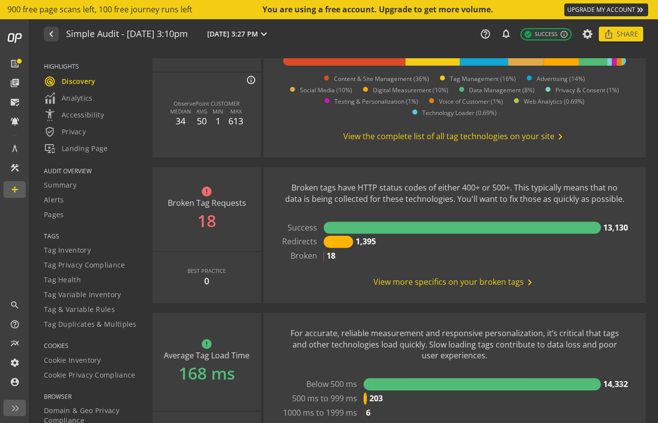
scroll to position [730, 0]
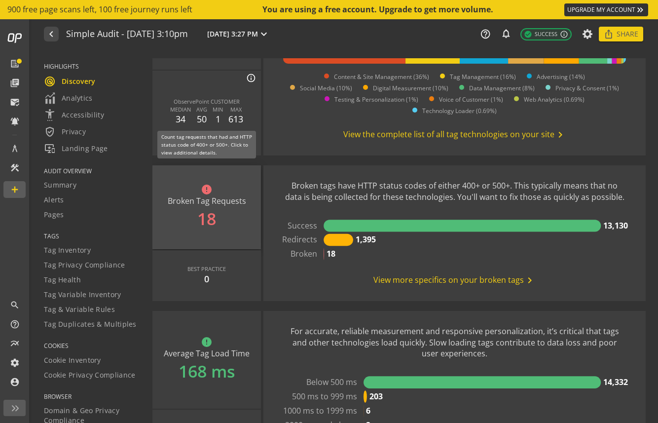
click at [219, 213] on div "error Broken Tag Requests 18" at bounding box center [206, 207] width 109 height 84
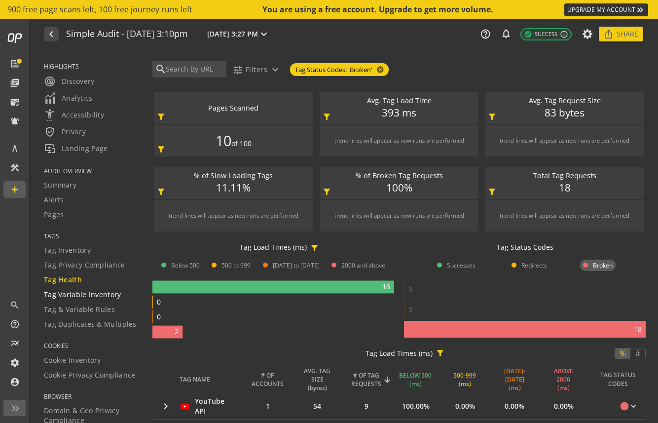
click at [85, 292] on span "Tag Variable Inventory" at bounding box center [82, 295] width 77 height 10
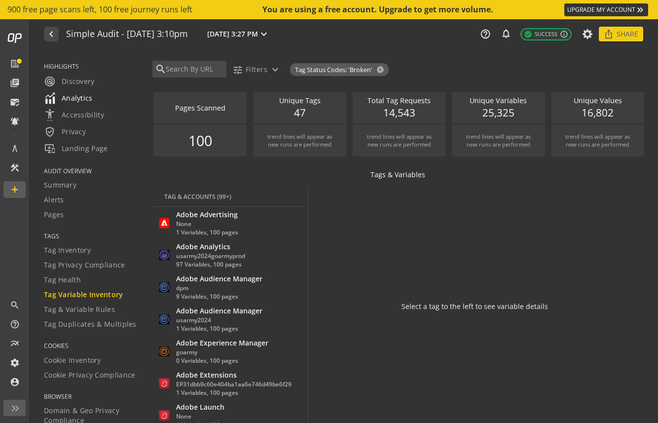
click at [74, 95] on span "Analytics" at bounding box center [68, 98] width 49 height 12
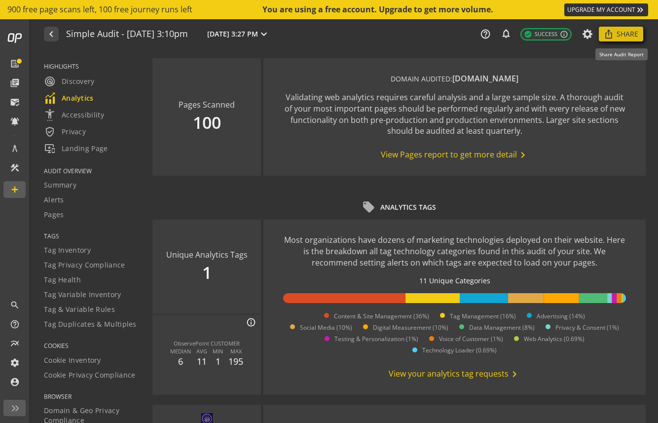
click at [637, 33] on span "Share" at bounding box center [628, 34] width 22 height 18
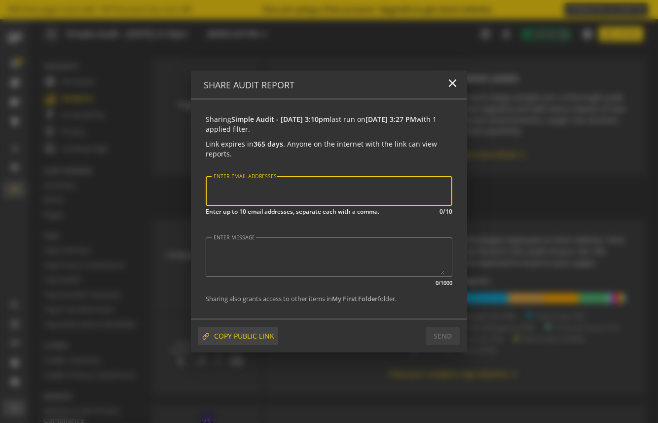
click at [274, 330] on span at bounding box center [238, 336] width 80 height 24
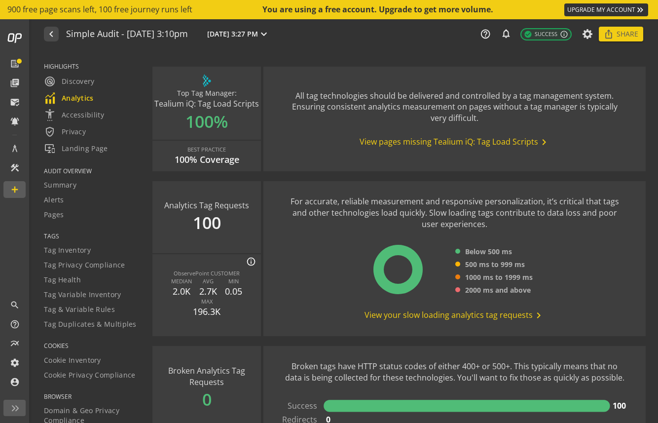
scroll to position [455, 0]
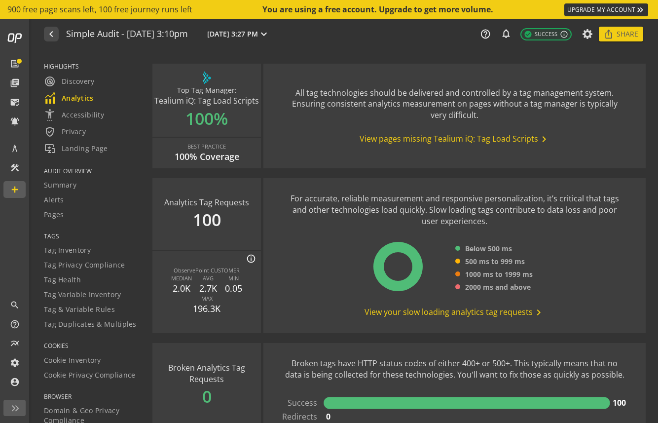
click at [76, 91] on link "Analytics" at bounding box center [92, 98] width 96 height 17
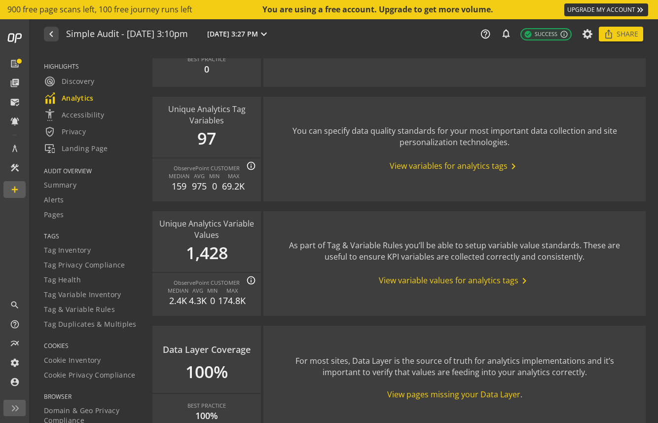
scroll to position [1086, 0]
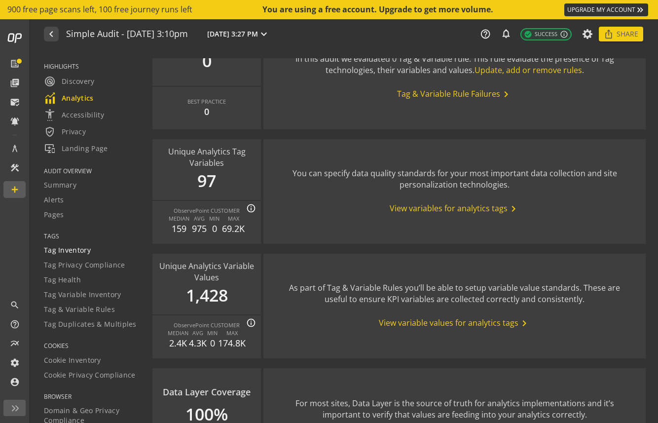
click at [68, 247] on span "Tag Inventory" at bounding box center [67, 250] width 47 height 10
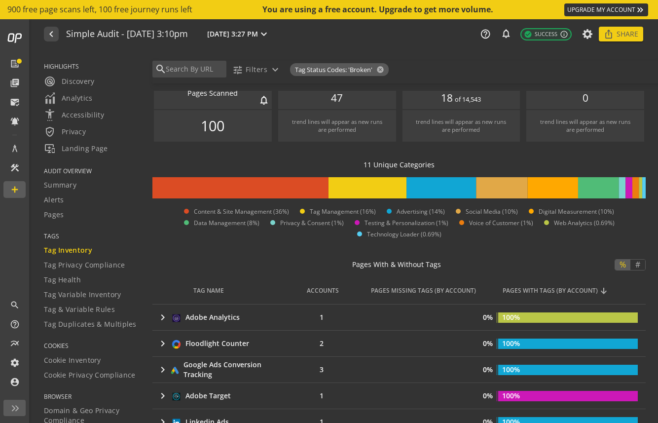
scroll to position [11, 0]
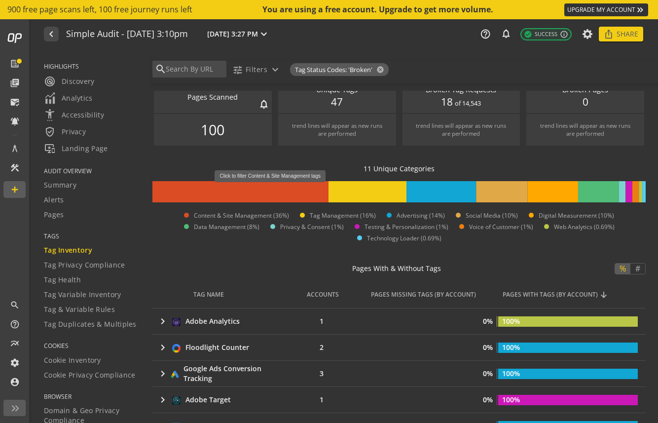
click at [274, 187] on rect at bounding box center [240, 191] width 176 height 21
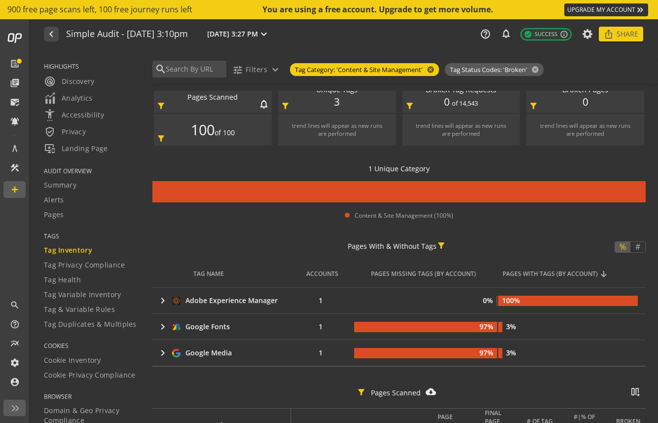
click at [75, 252] on span "Tag Inventory" at bounding box center [68, 250] width 48 height 10
click at [248, 185] on rect at bounding box center [398, 191] width 493 height 21
click at [429, 73] on mat-icon "cancel" at bounding box center [430, 70] width 14 height 8
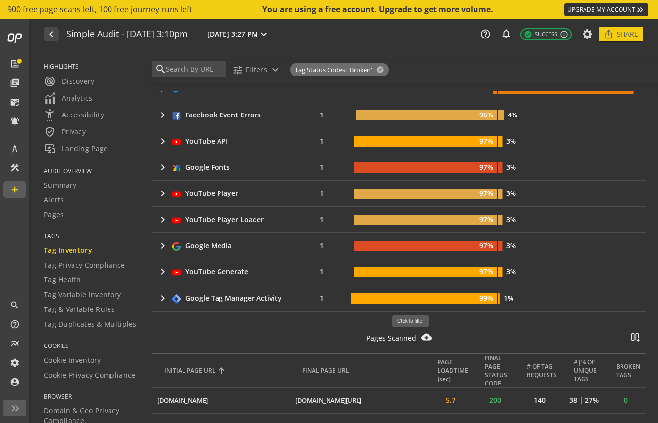
scroll to position [1229, 0]
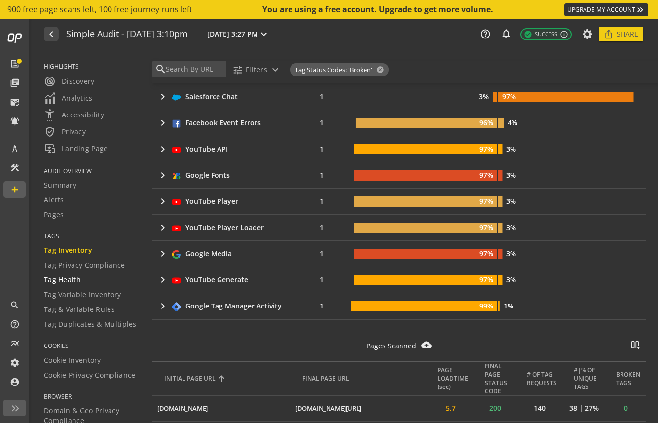
click at [97, 280] on div "Tag Health" at bounding box center [92, 280] width 96 height 10
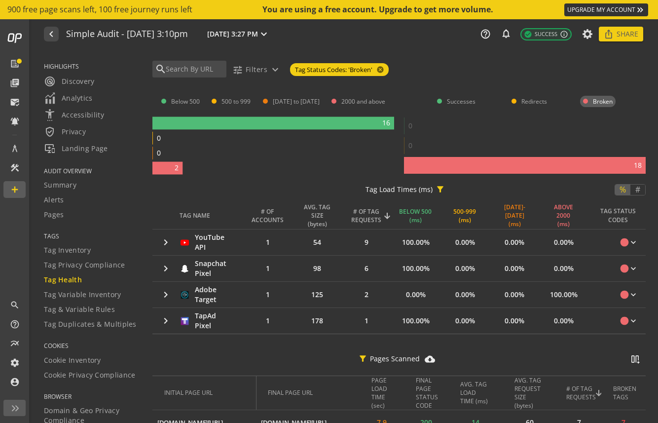
scroll to position [173, 0]
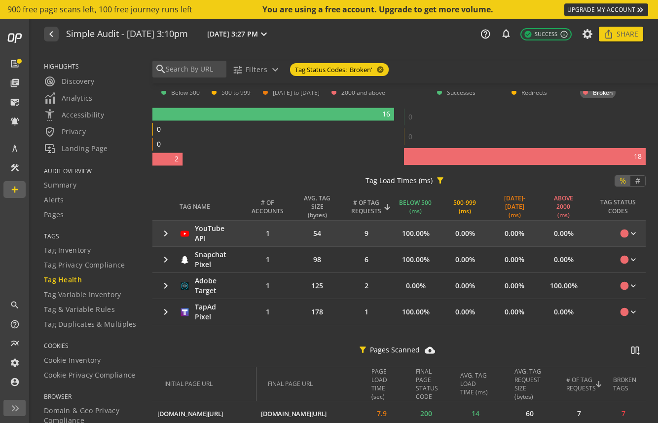
click at [164, 232] on mat-icon "keyboard_arrow_right" at bounding box center [166, 233] width 12 height 12
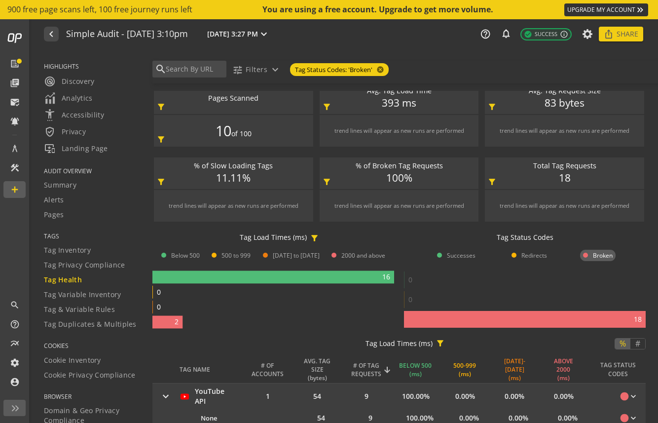
scroll to position [0, 0]
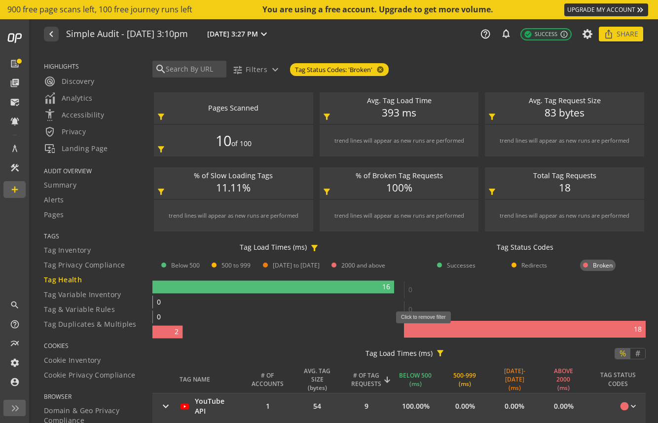
click at [427, 329] on rect at bounding box center [525, 329] width 242 height 17
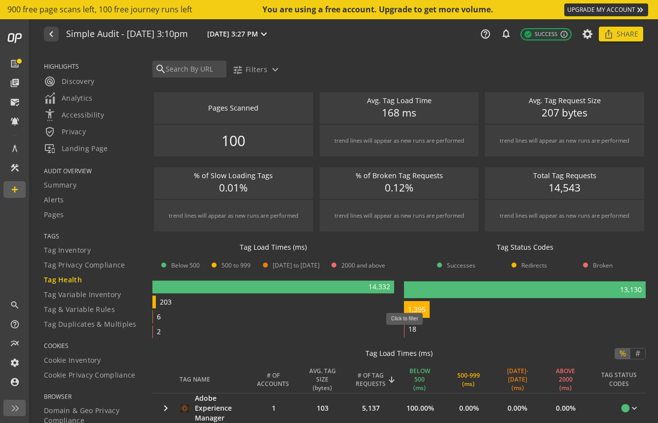
click at [408, 330] on text "18" at bounding box center [412, 328] width 8 height 9
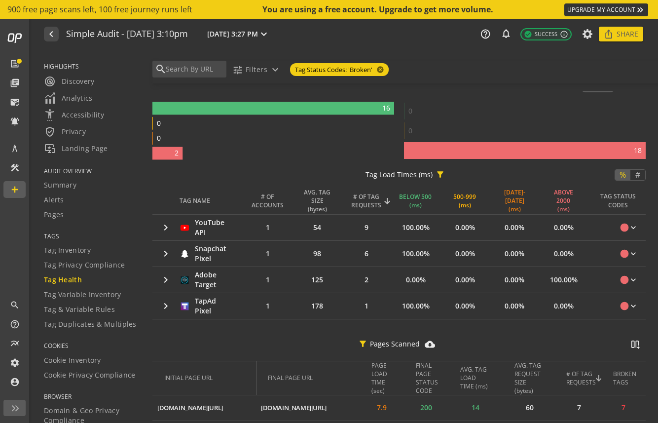
scroll to position [178, 0]
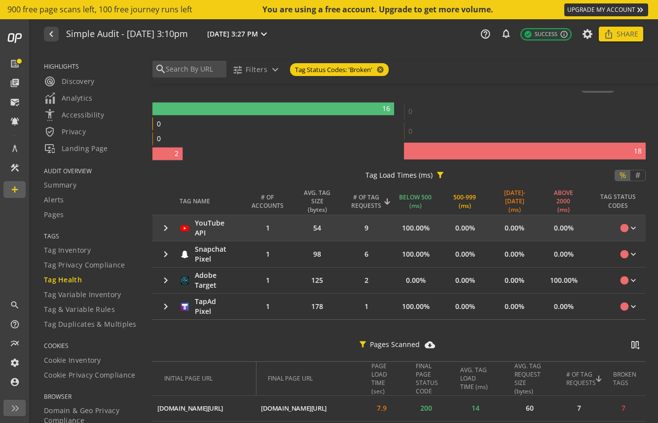
click at [165, 223] on mat-icon "keyboard_arrow_right" at bounding box center [166, 228] width 12 height 12
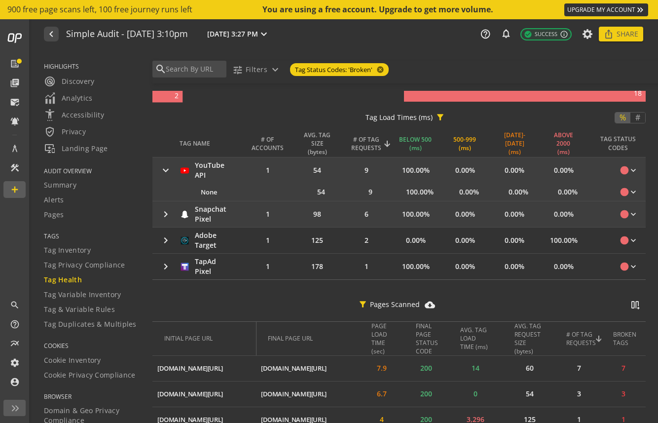
scroll to position [231, 0]
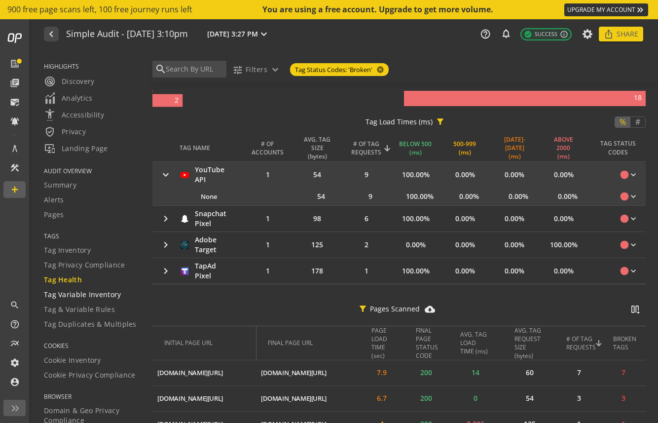
click at [73, 297] on span "Tag Variable Inventory" at bounding box center [82, 295] width 77 height 10
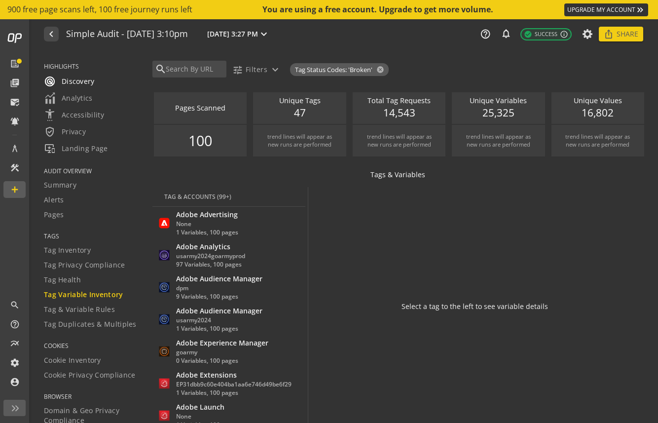
click at [89, 84] on span "radar Discovery" at bounding box center [69, 81] width 51 height 12
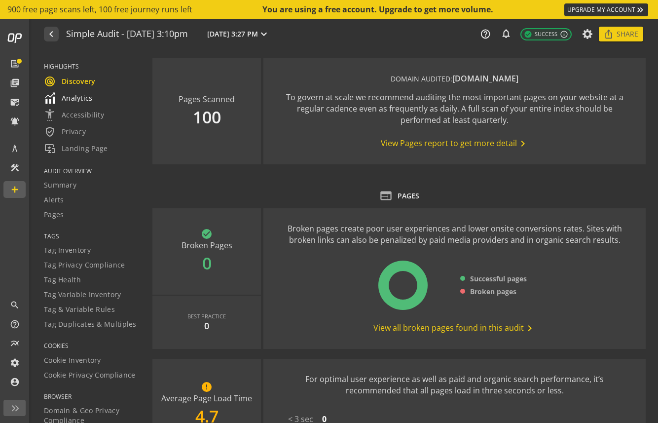
click at [85, 93] on span "Analytics" at bounding box center [68, 98] width 49 height 12
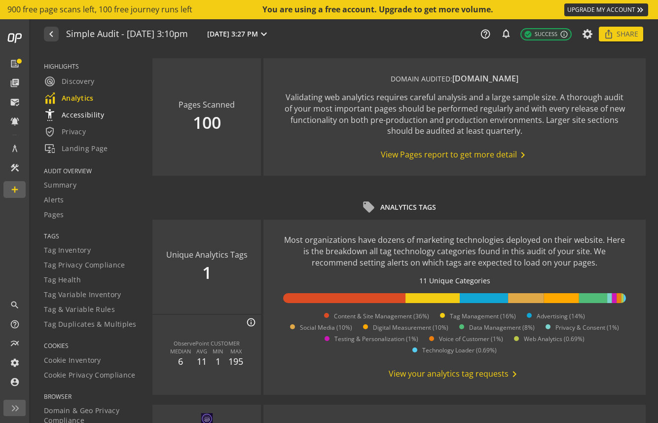
click at [81, 111] on span "settings_accessibility Accessibility" at bounding box center [74, 115] width 60 height 12
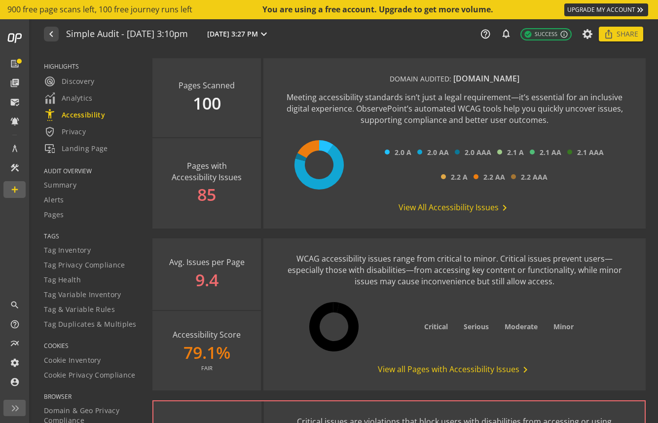
scroll to position [9, 0]
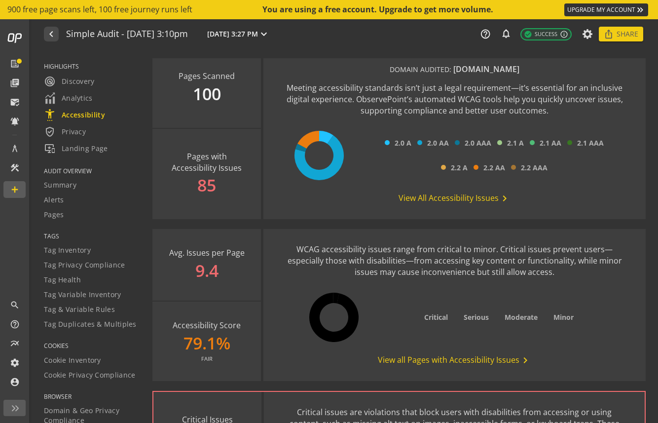
click at [430, 362] on span "View all Pages with Accessibility Issues chevron_right" at bounding box center [454, 360] width 153 height 12
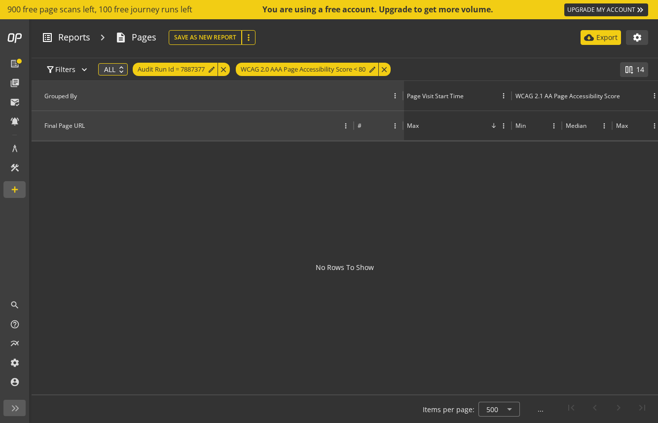
click at [375, 97] on div "Grouped By" at bounding box center [222, 96] width 357 height 8
click at [354, 93] on div "Grouped By" at bounding box center [222, 96] width 357 height 8
click at [376, 69] on mat-icon "edit" at bounding box center [373, 70] width 8 height 8
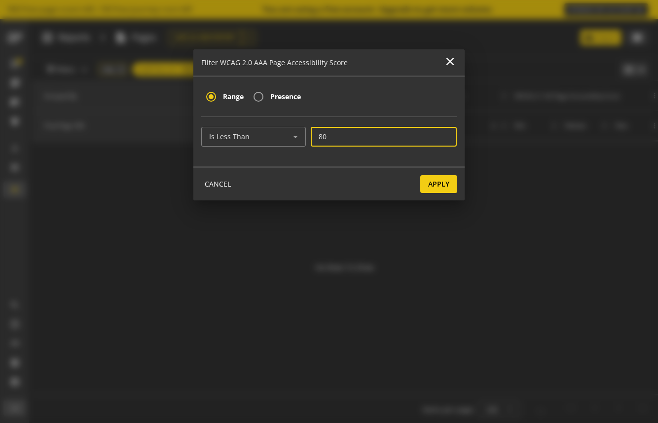
drag, startPoint x: 334, startPoint y: 138, endPoint x: 318, endPoint y: 137, distance: 16.8
click at [318, 137] on div "80" at bounding box center [384, 137] width 146 height 20
type input "90"
click at [444, 187] on span "Apply" at bounding box center [438, 184] width 21 height 18
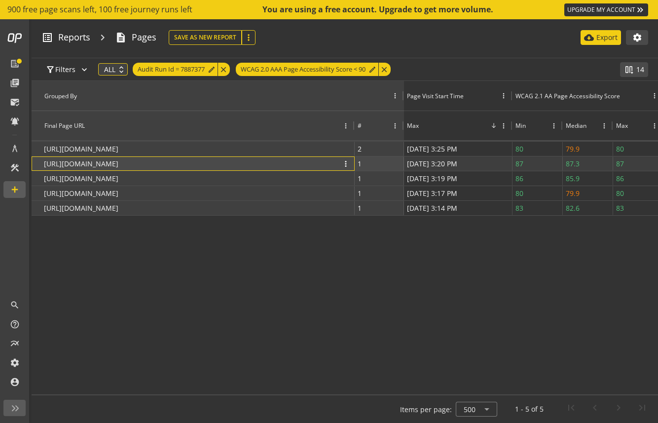
click at [118, 159] on p "https://www.goarmy.com/explore-the-army/army-structure/reserve" at bounding box center [81, 163] width 74 height 14
click at [374, 163] on div "1 more_vert" at bounding box center [379, 163] width 43 height 13
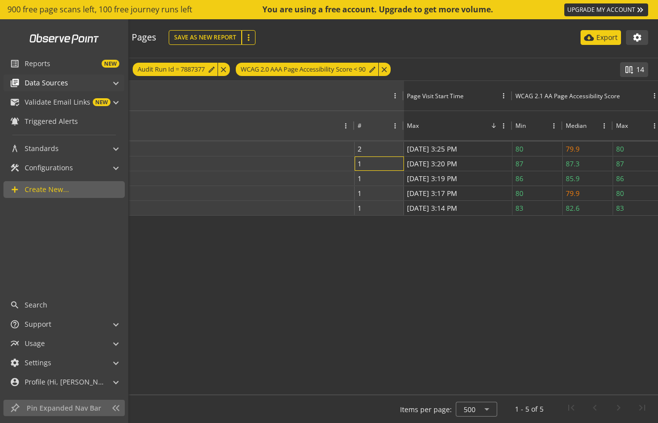
click at [66, 83] on span "Data Sources" at bounding box center [46, 83] width 43 height 10
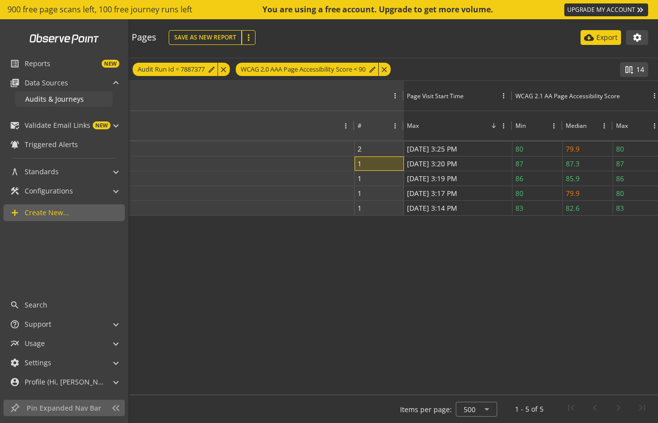
click at [62, 97] on span "Audits & Journeys" at bounding box center [54, 98] width 59 height 9
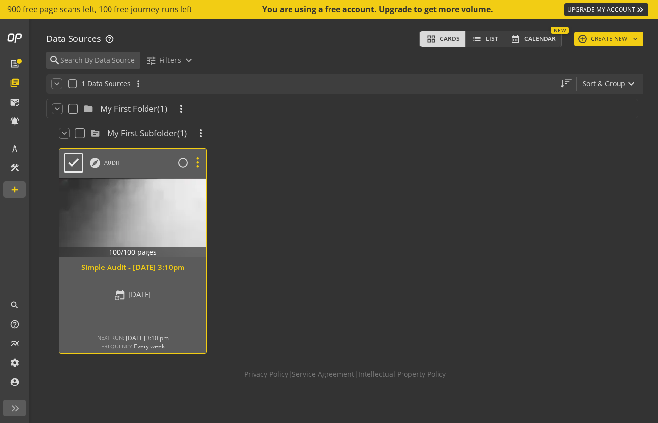
click at [200, 159] on icon at bounding box center [197, 162] width 17 height 13
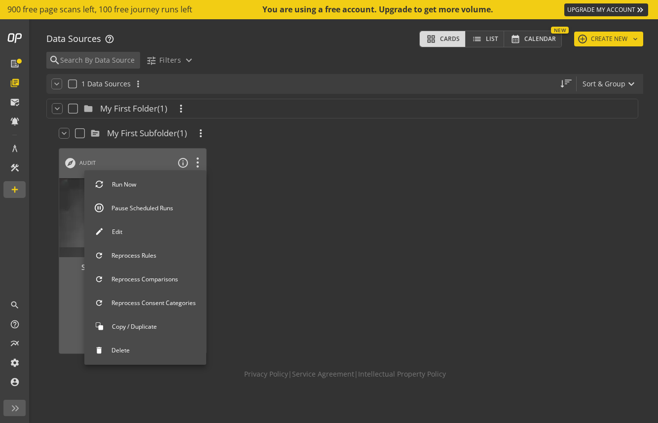
click at [217, 163] on div at bounding box center [329, 211] width 658 height 423
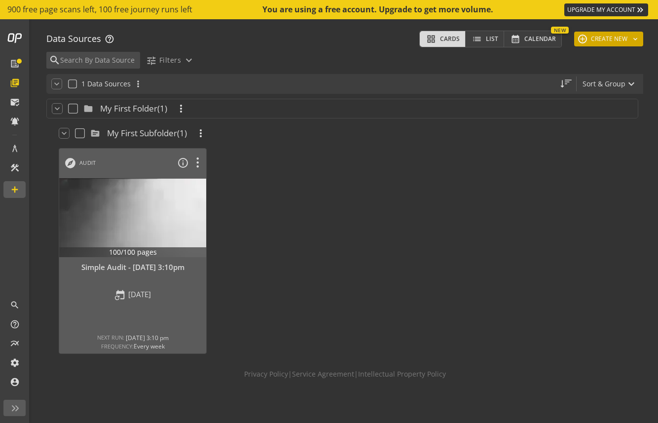
click at [610, 39] on button "add CREATE NEW keyboard_arrow_down" at bounding box center [608, 39] width 69 height 15
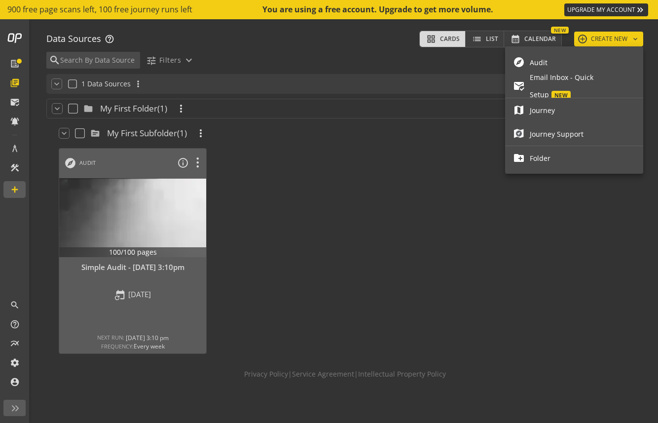
click at [375, 64] on div at bounding box center [329, 211] width 658 height 423
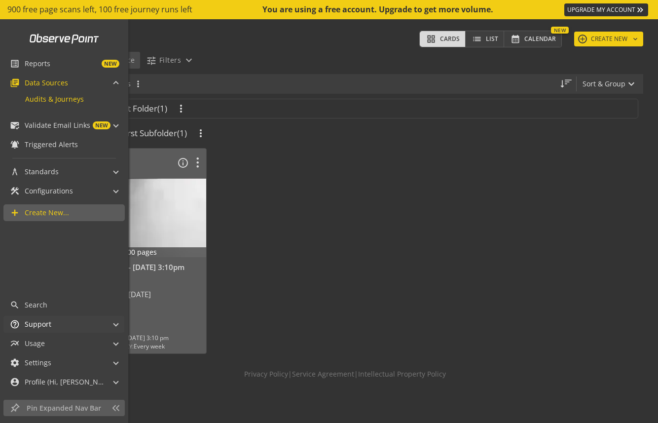
click at [110, 326] on span "help_outline Support" at bounding box center [62, 324] width 104 height 17
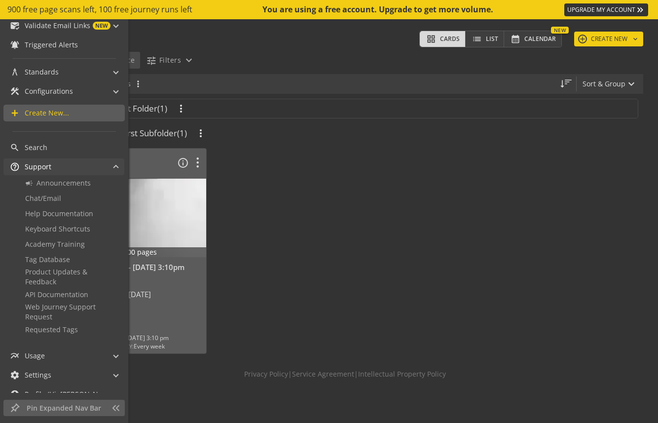
scroll to position [101, 0]
click at [78, 245] on span "Academy Training" at bounding box center [55, 242] width 60 height 9
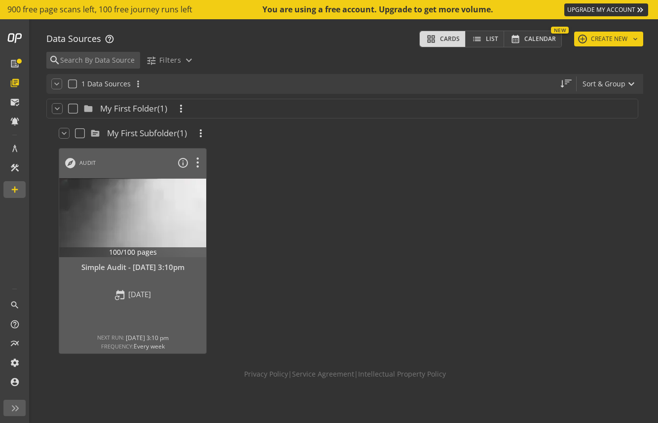
scroll to position [0, 0]
click at [101, 247] on div at bounding box center [133, 217] width 154 height 83
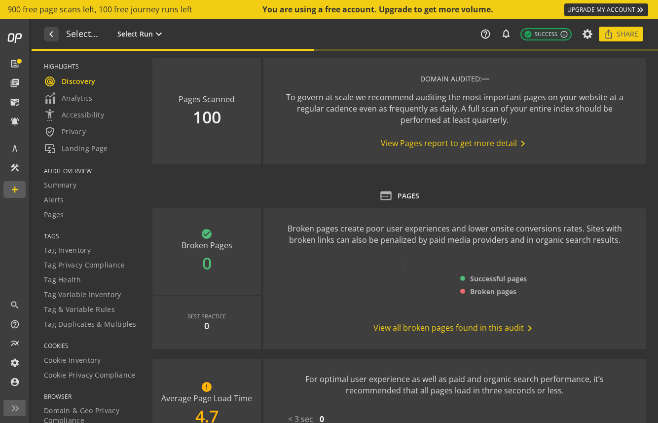
type textarea "Notes can include: -a description of what this audit is validating -changes in …"
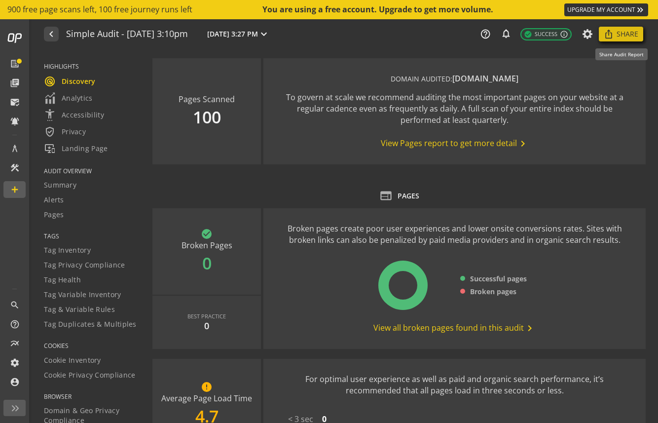
click at [617, 39] on span "Share" at bounding box center [628, 34] width 22 height 18
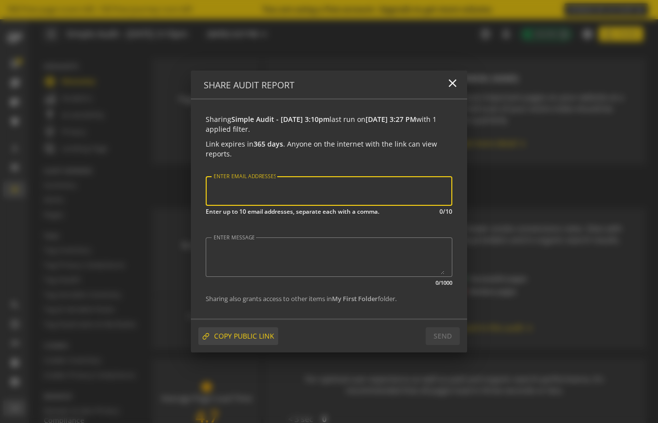
click at [261, 339] on span "COPY PUBLIC LINK" at bounding box center [244, 336] width 60 height 18
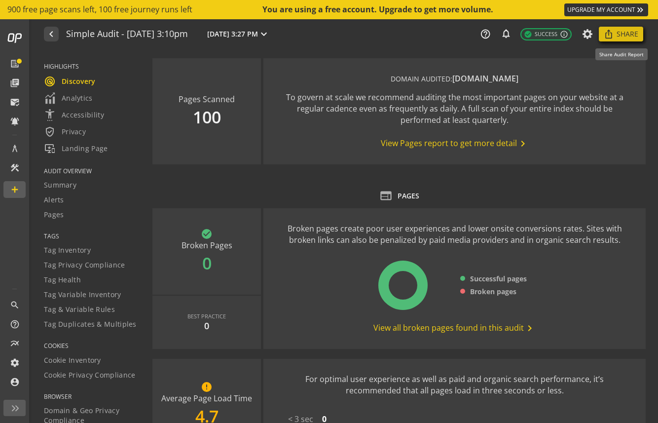
click at [630, 33] on span "Share" at bounding box center [628, 34] width 22 height 18
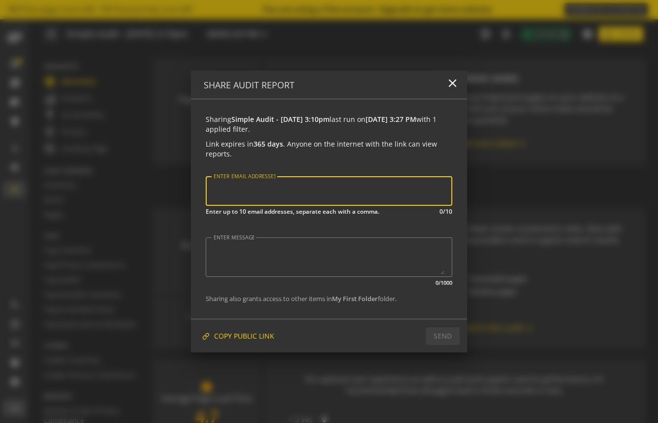
click at [361, 198] on div at bounding box center [329, 191] width 237 height 17
click at [451, 86] on mat-icon "close" at bounding box center [452, 82] width 13 height 13
